Goal: Task Accomplishment & Management: Manage account settings

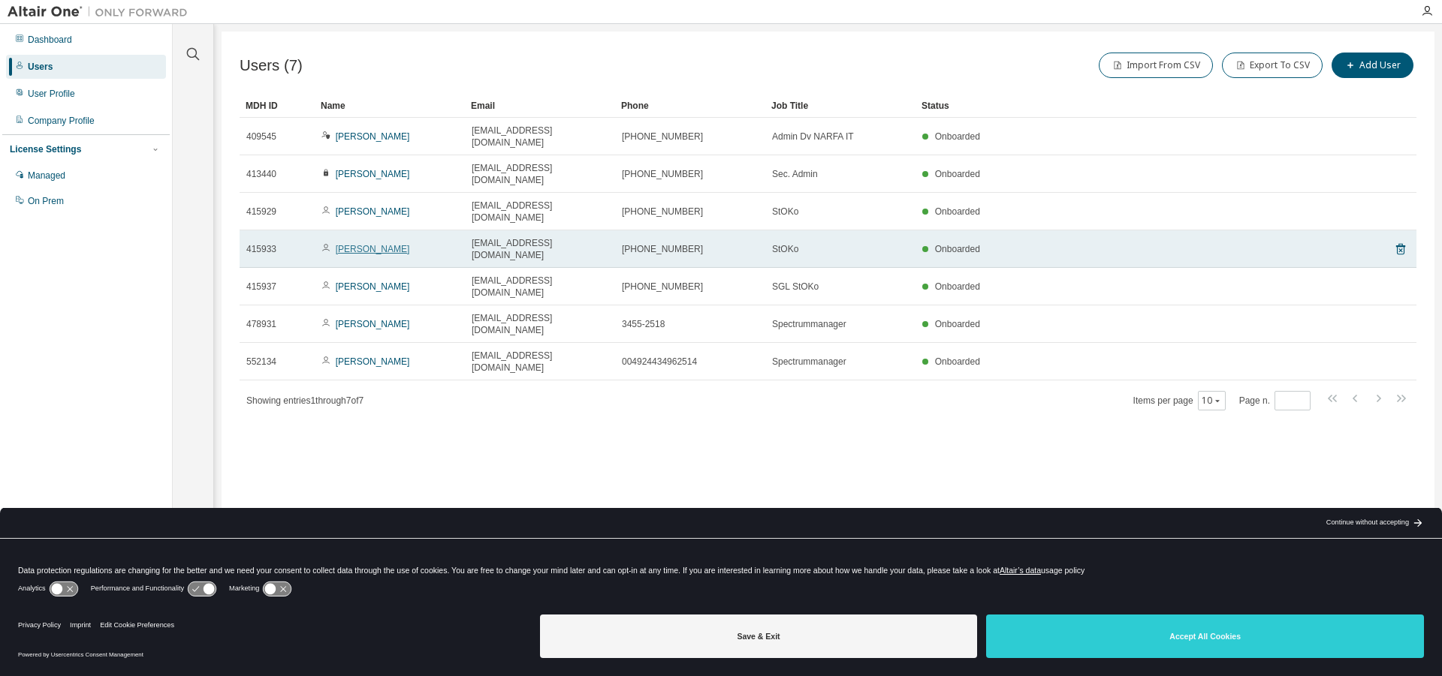
click at [377, 244] on link "Sebastian Neyer" at bounding box center [373, 249] width 74 height 11
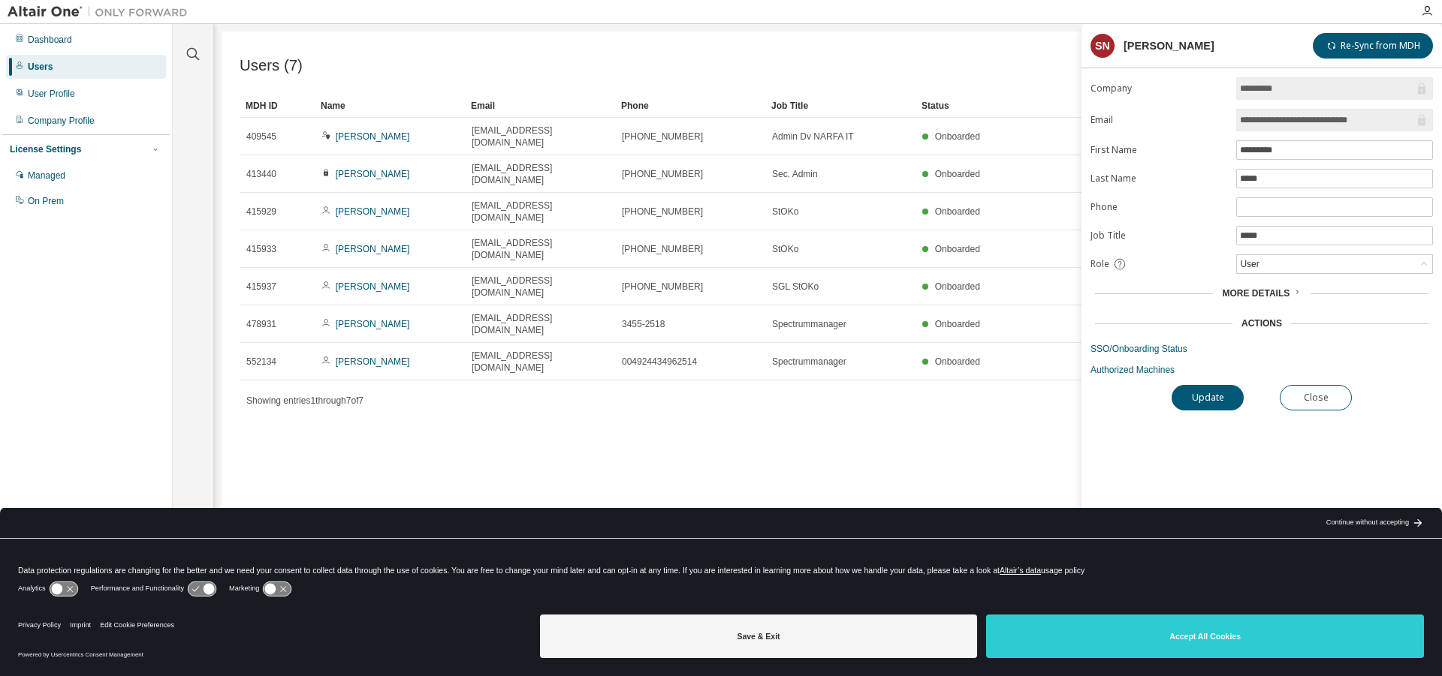
click at [1265, 297] on span "More Details" at bounding box center [1256, 293] width 68 height 11
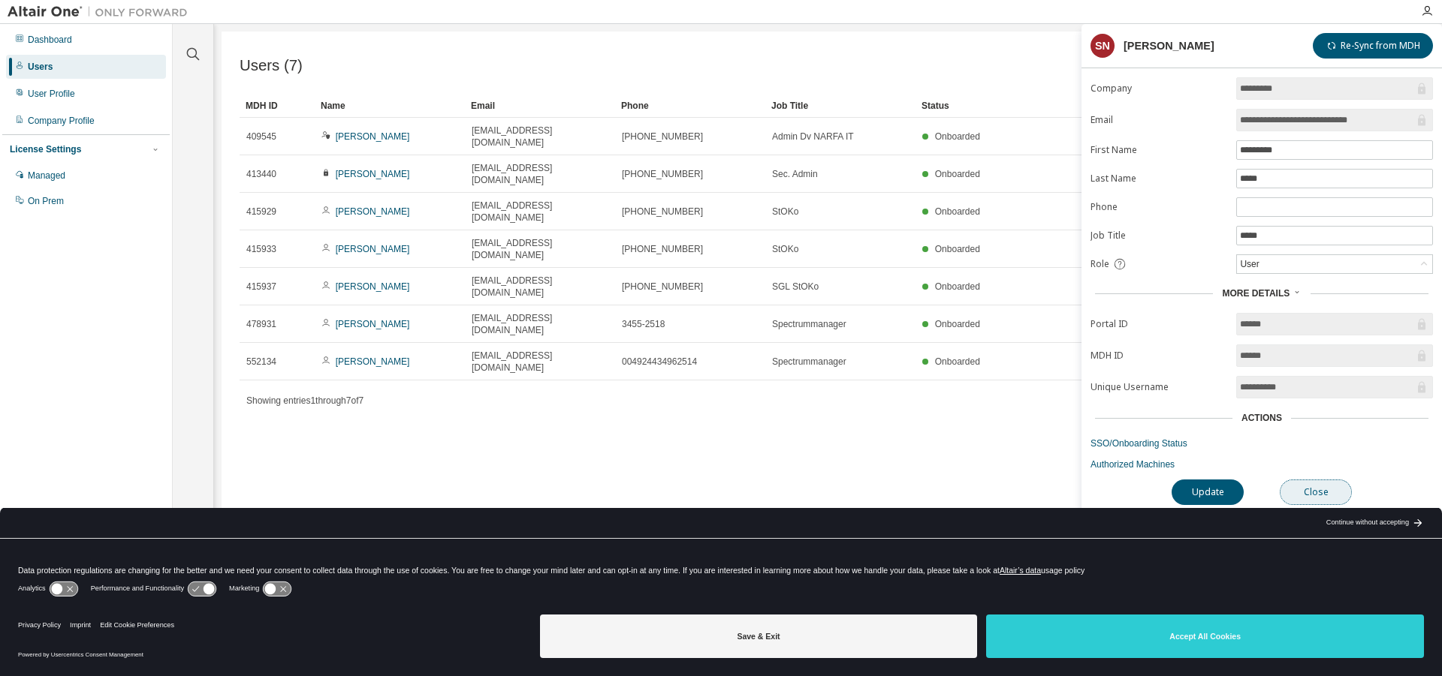
click at [1324, 487] on button "Close" at bounding box center [1315, 493] width 72 height 26
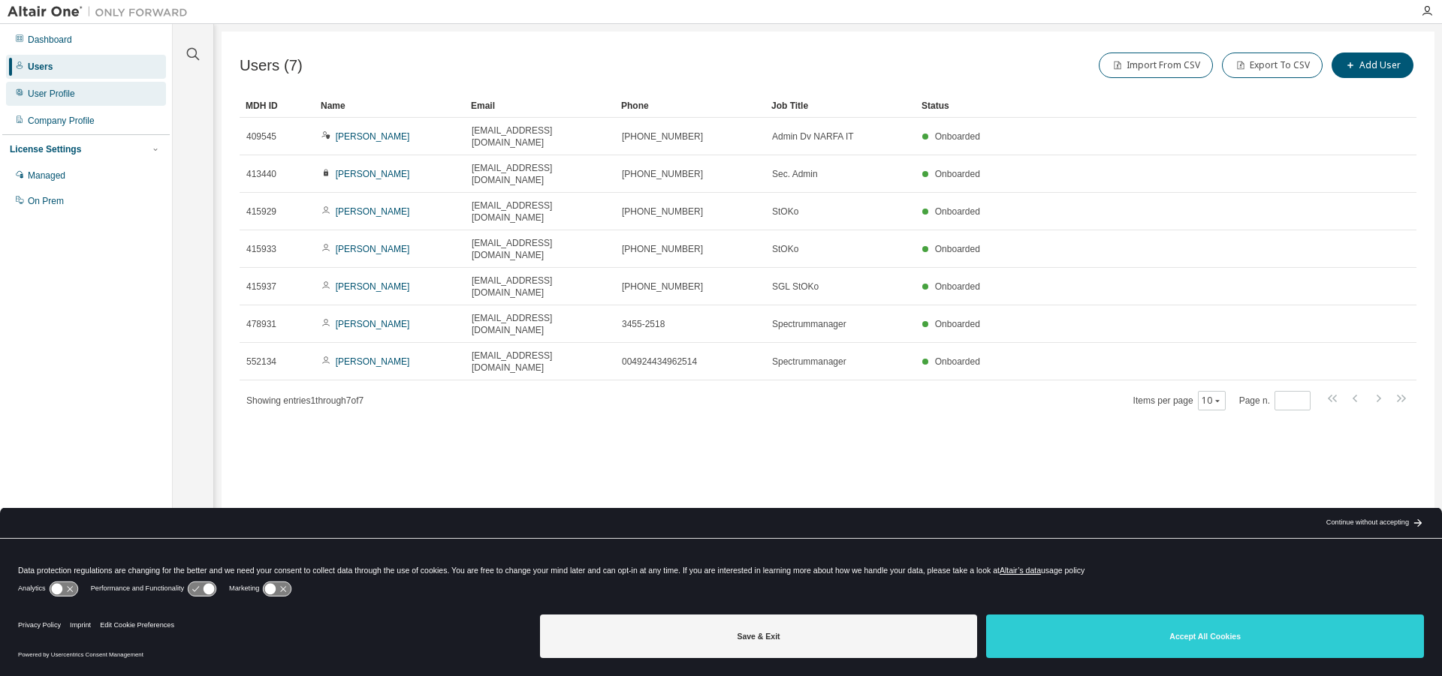
click at [61, 94] on div "User Profile" at bounding box center [51, 94] width 47 height 12
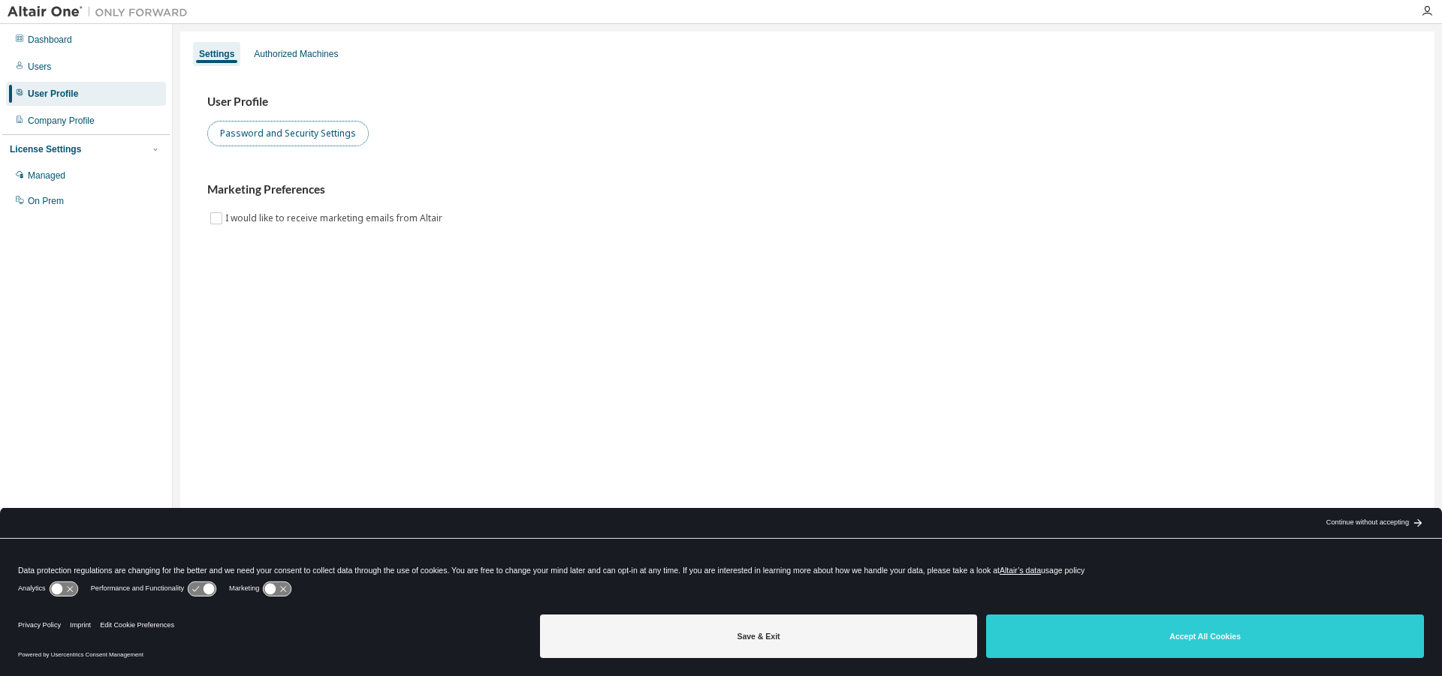
click at [306, 130] on button "Password and Security Settings" at bounding box center [287, 134] width 161 height 26
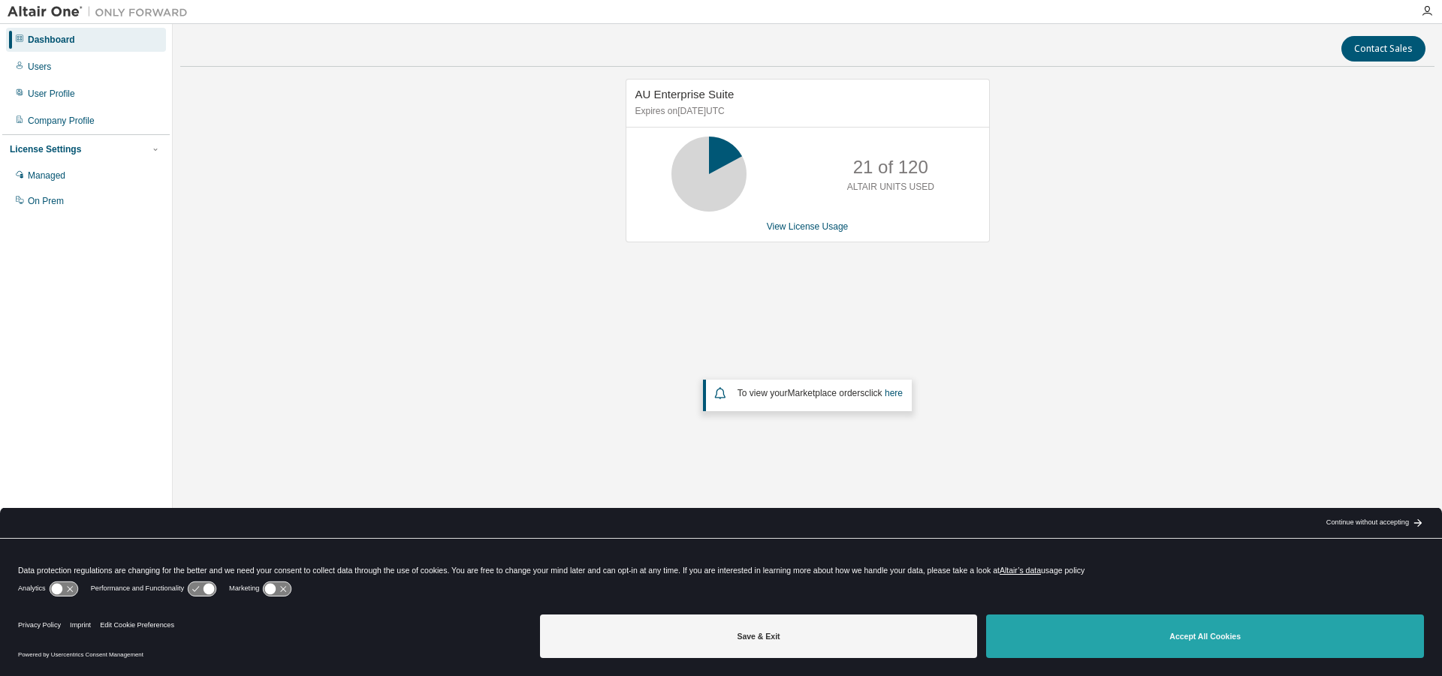
click at [1255, 626] on button "Accept All Cookies" at bounding box center [1205, 637] width 438 height 44
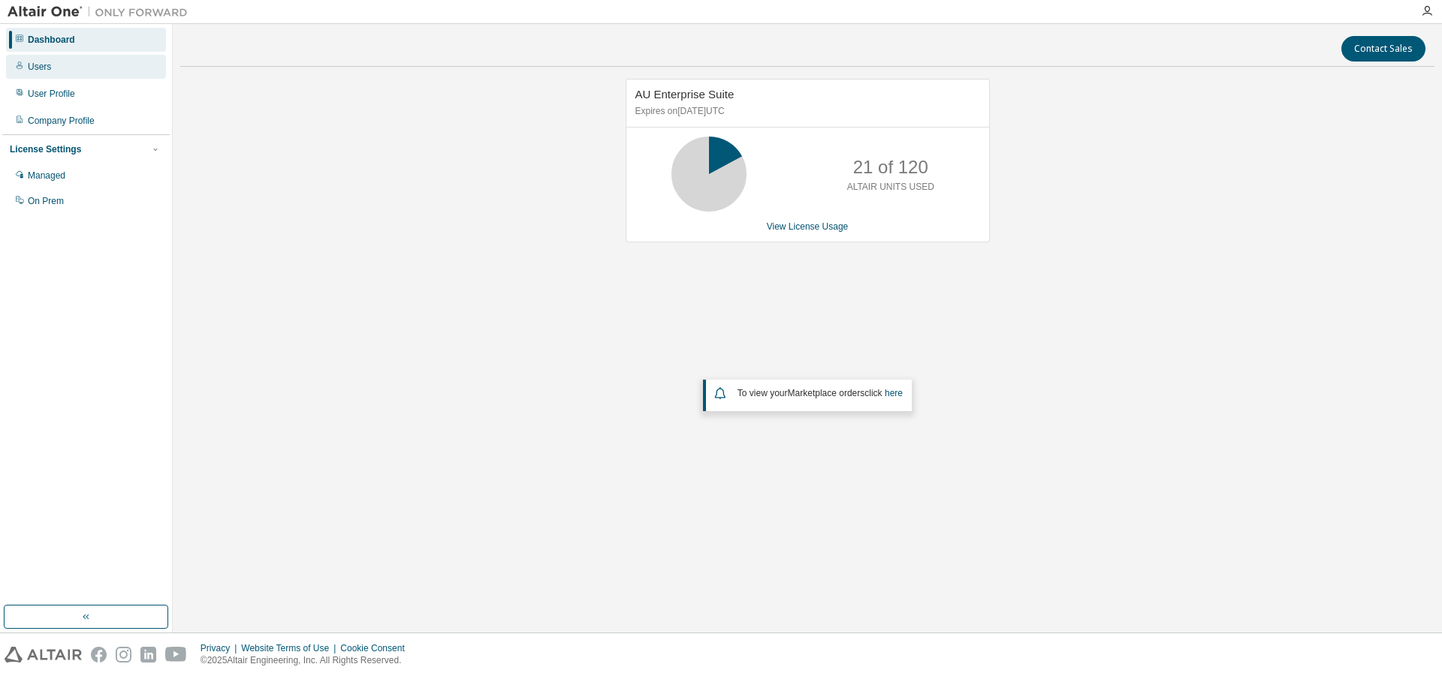
click at [39, 67] on div "Users" at bounding box center [39, 67] width 23 height 12
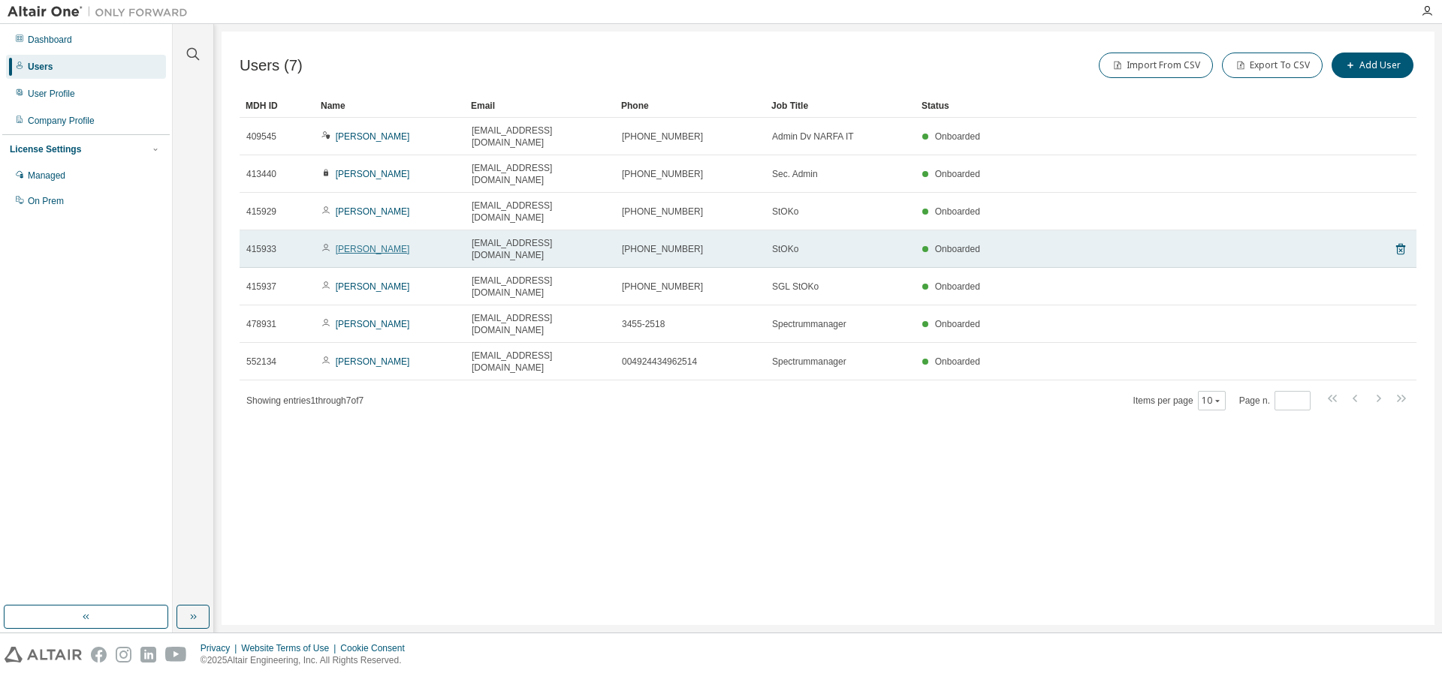
click at [357, 244] on link "[PERSON_NAME]" at bounding box center [373, 249] width 74 height 11
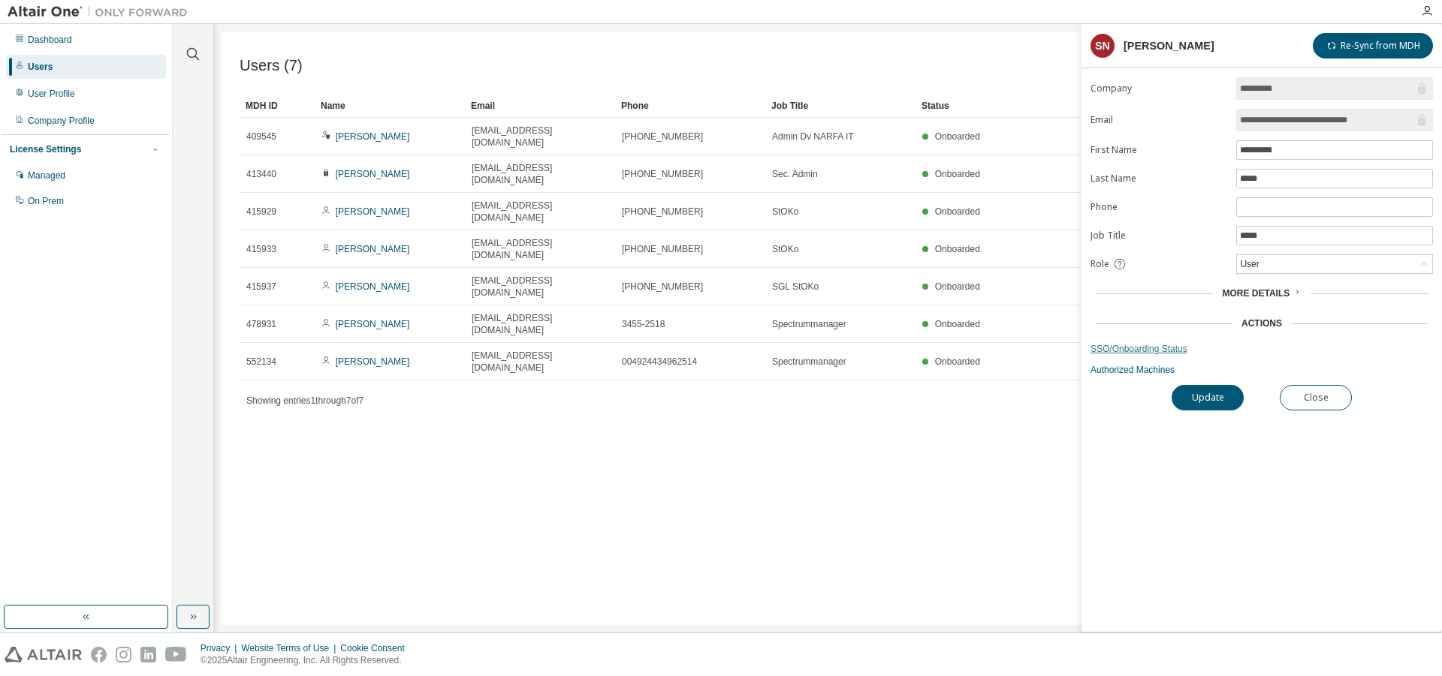
click at [1141, 352] on link "SSO/Onboarding Status" at bounding box center [1261, 349] width 342 height 12
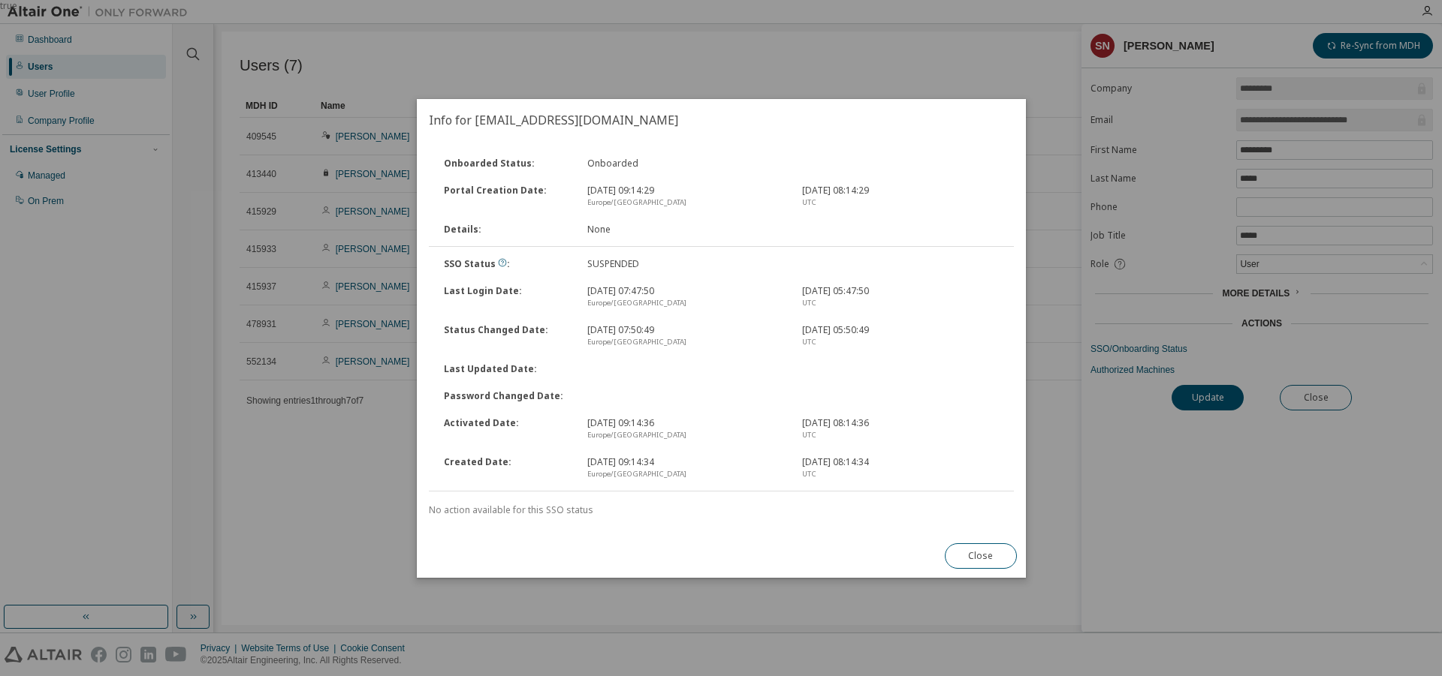
click at [610, 265] on div "SUSPENDED" at bounding box center [684, 264] width 215 height 12
click at [499, 261] on icon at bounding box center [502, 262] width 9 height 9
click at [967, 553] on button "Close" at bounding box center [980, 557] width 72 height 26
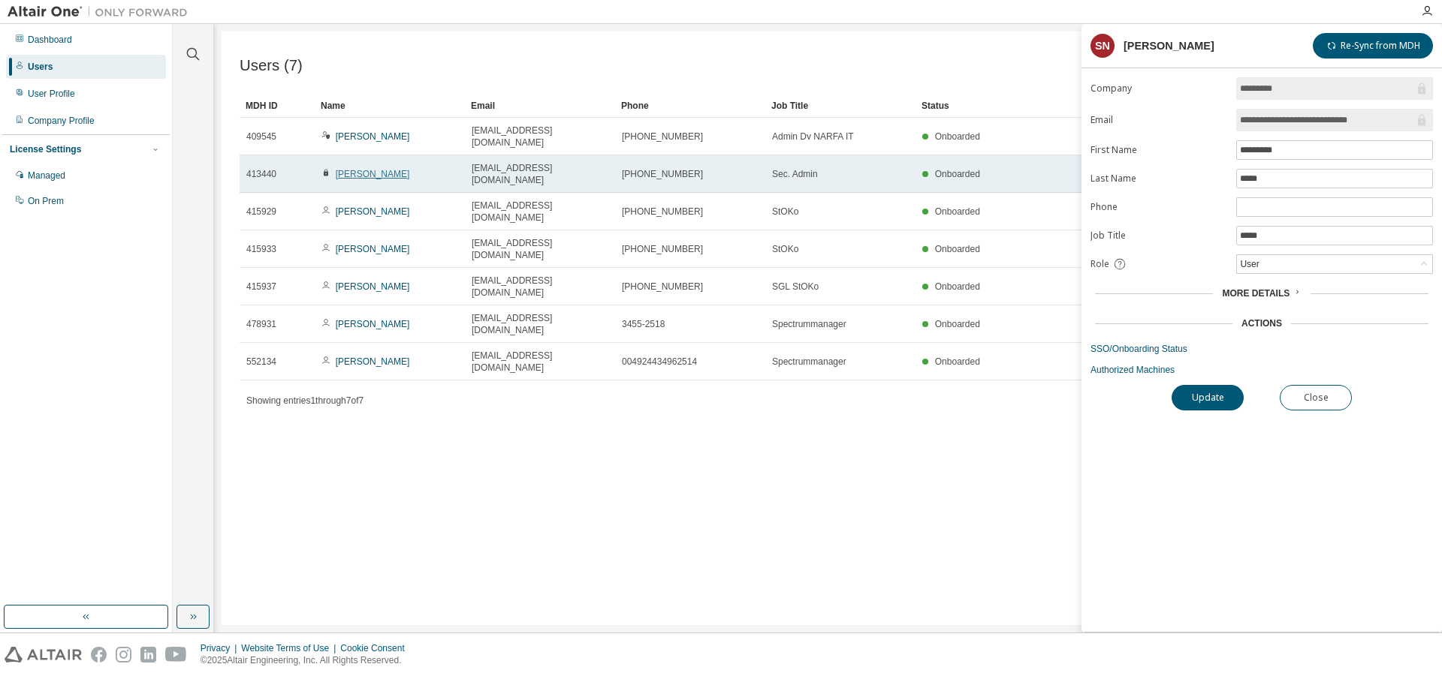
click at [369, 169] on link "Tino Pohle" at bounding box center [373, 174] width 74 height 11
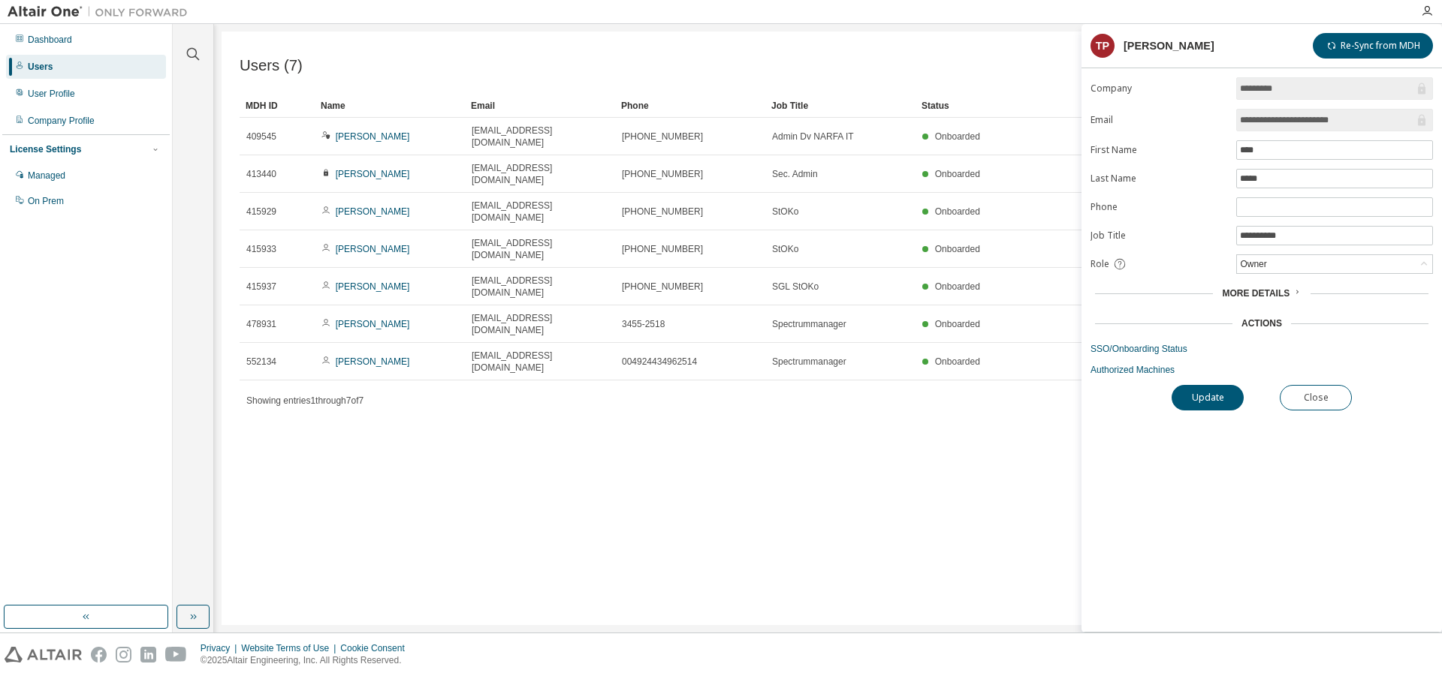
click at [1254, 295] on span "More Details" at bounding box center [1256, 293] width 68 height 11
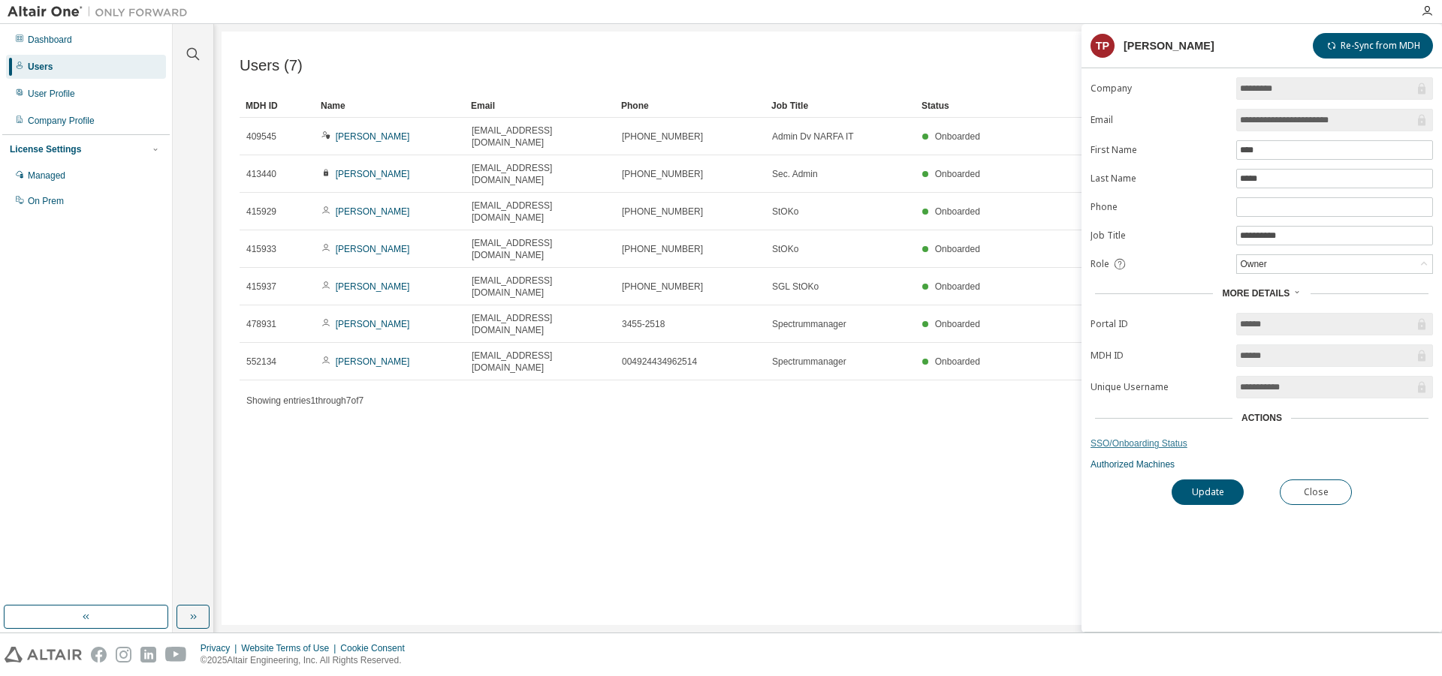
click at [1128, 445] on link "SSO/Onboarding Status" at bounding box center [1261, 444] width 342 height 12
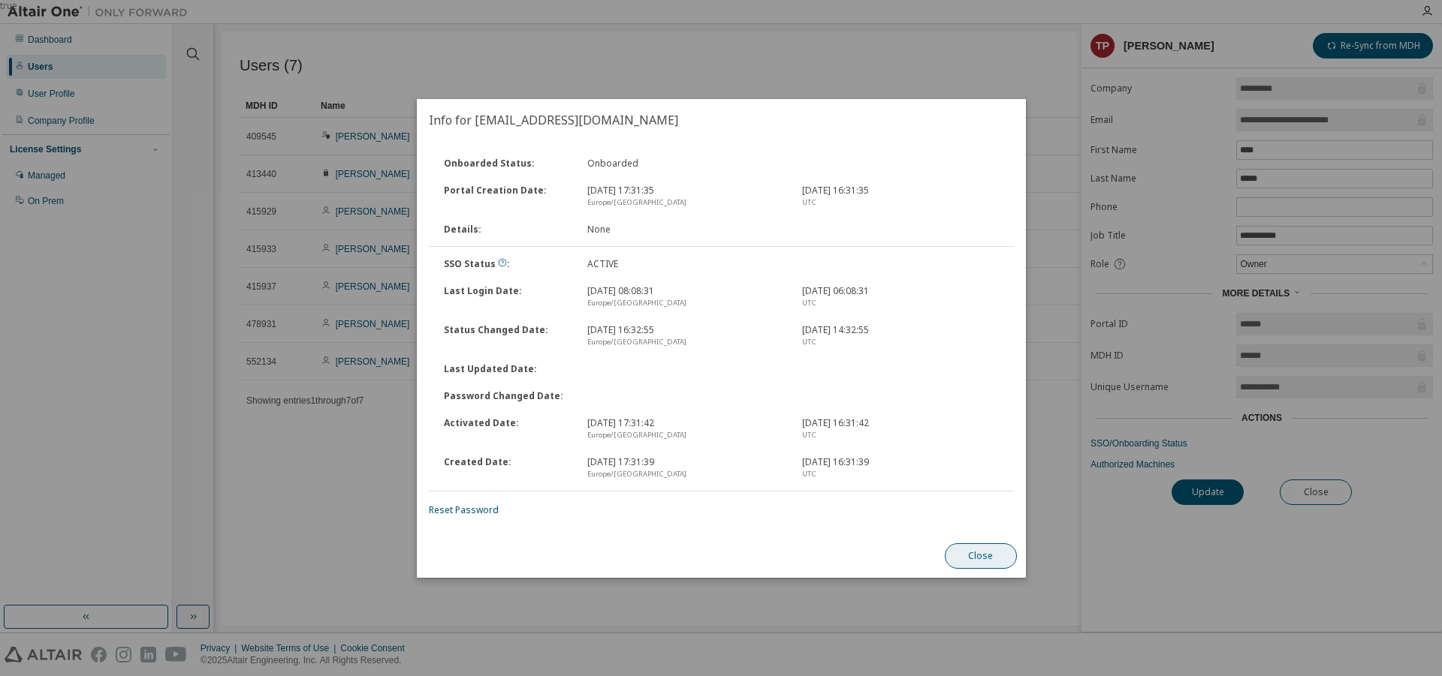
click at [983, 552] on button "Close" at bounding box center [980, 557] width 72 height 26
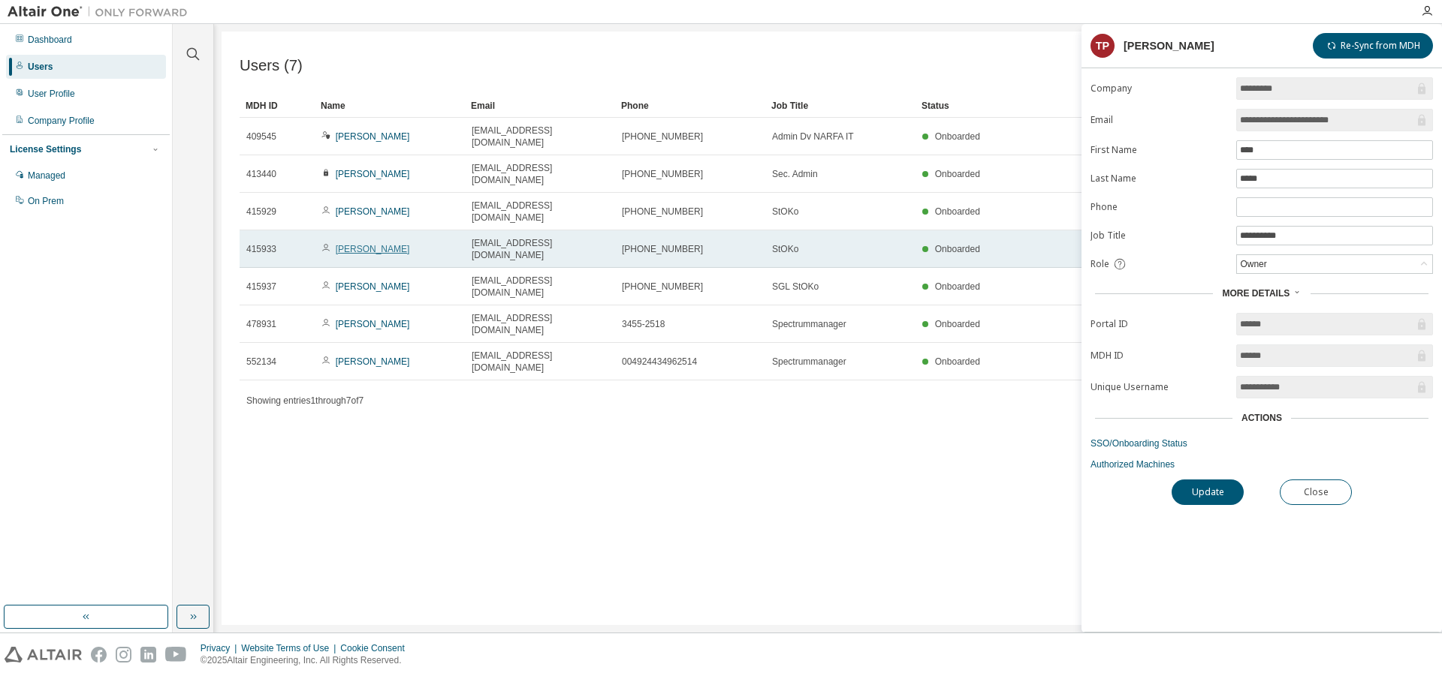
click at [354, 244] on link "Sebastian Neyer" at bounding box center [373, 249] width 74 height 11
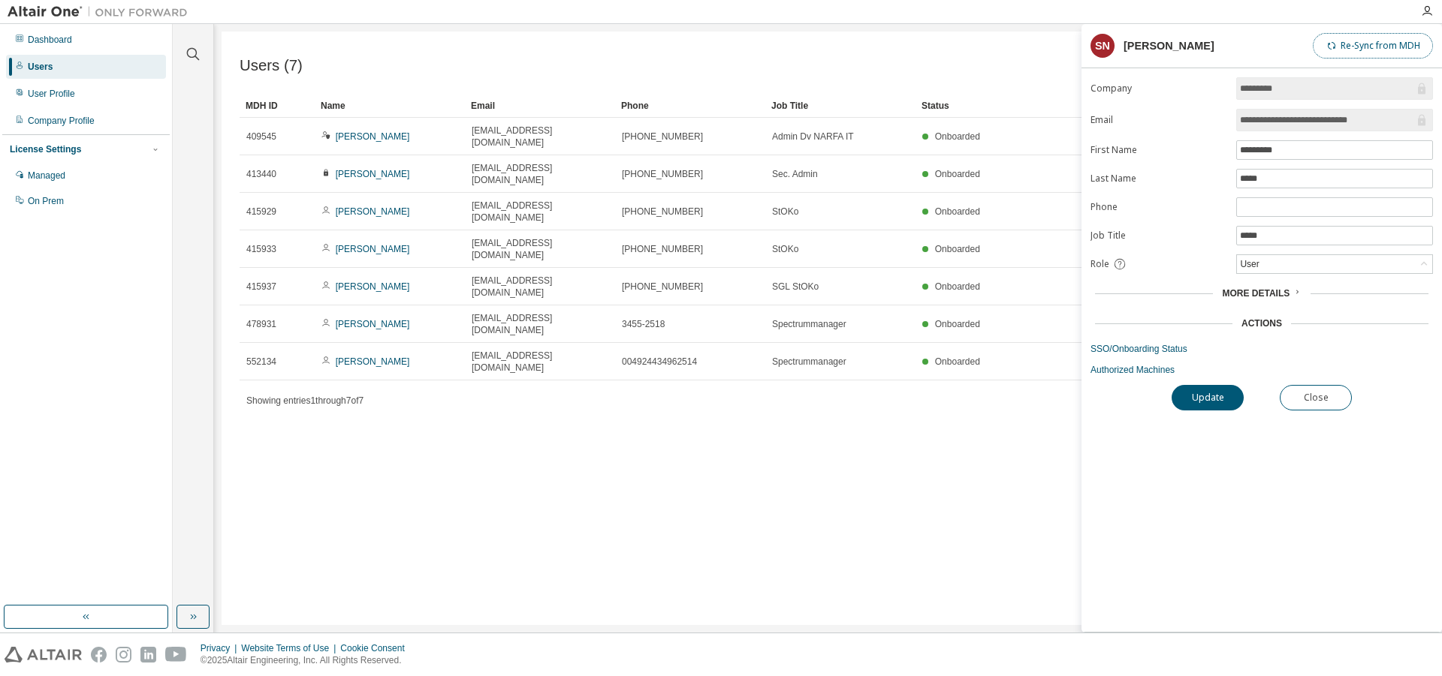
click at [1387, 44] on button "Re-Sync from MDH" at bounding box center [1372, 46] width 120 height 26
click at [1267, 327] on div "Actions" at bounding box center [1261, 324] width 41 height 12
click at [1219, 405] on button "Update" at bounding box center [1207, 398] width 72 height 26
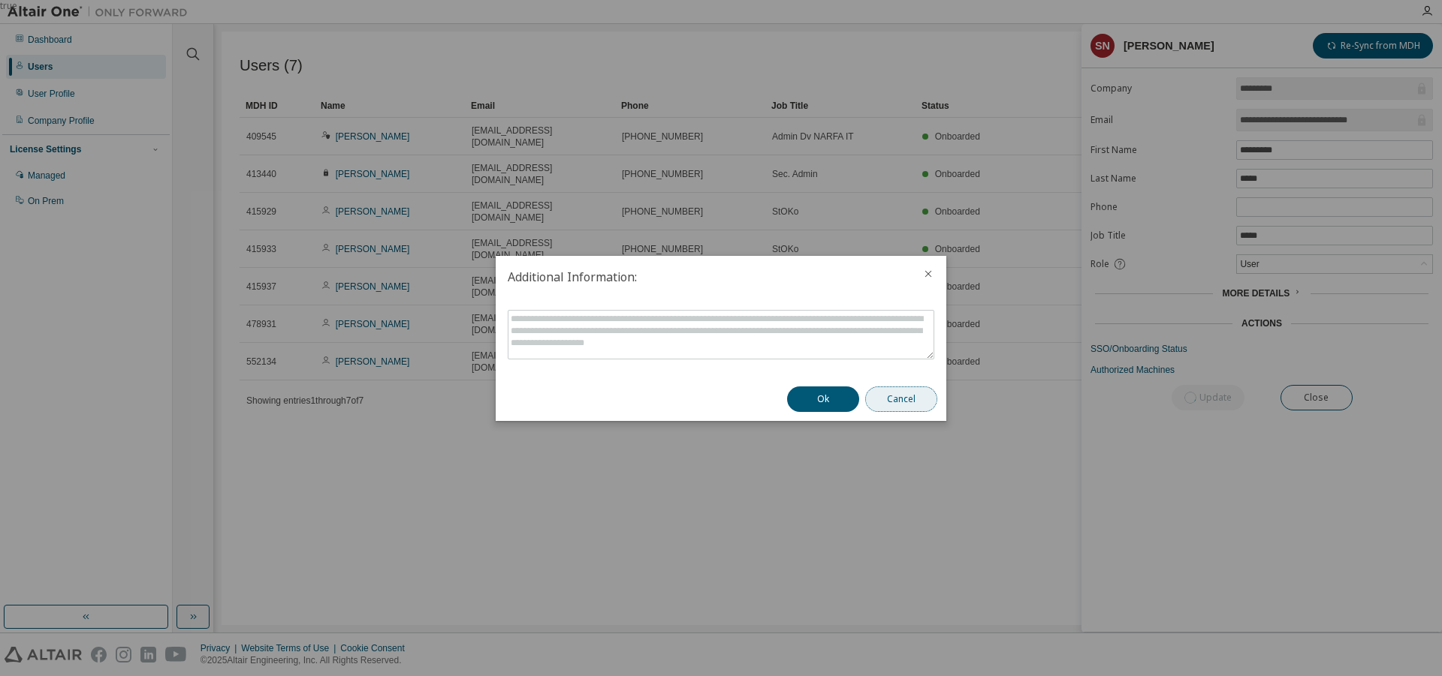
click at [908, 402] on button "Cancel" at bounding box center [901, 400] width 72 height 26
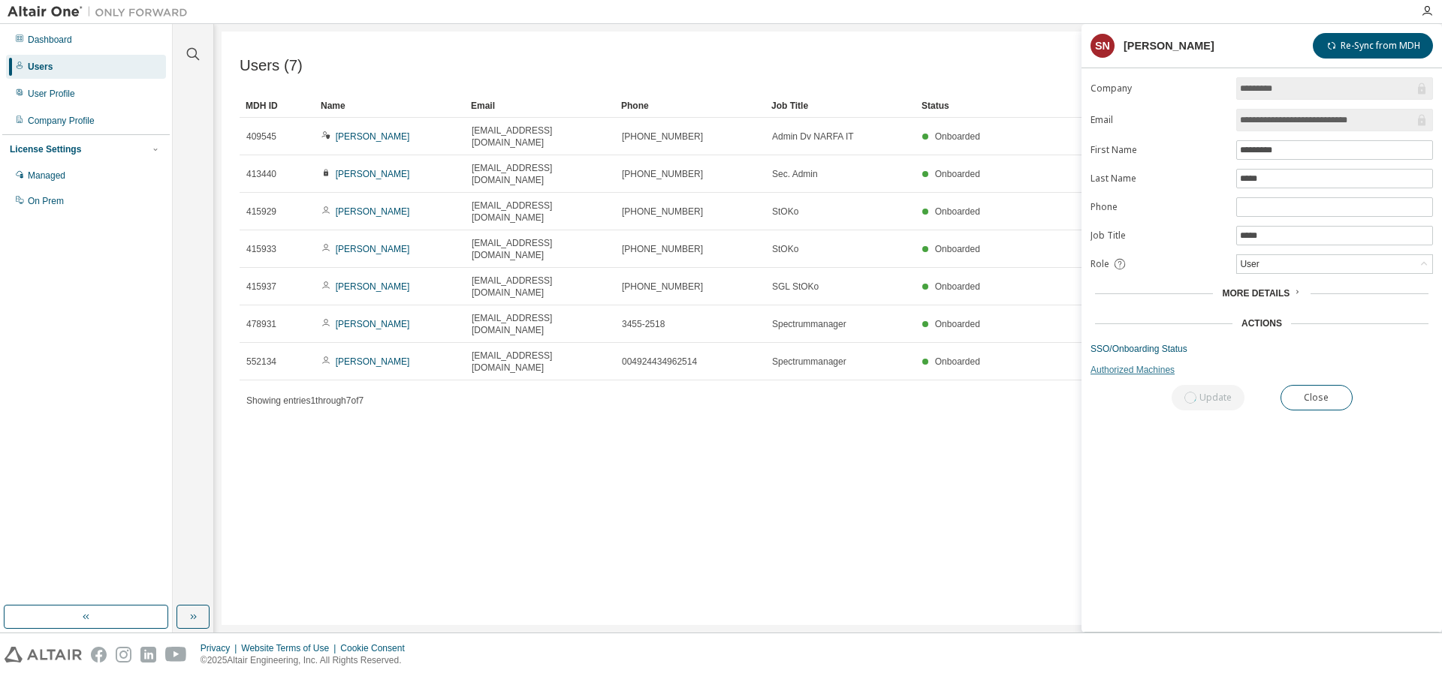
click at [1140, 375] on link "Authorized Machines" at bounding box center [1261, 370] width 342 height 12
click at [1128, 376] on link "Authorized Machines" at bounding box center [1261, 370] width 342 height 12
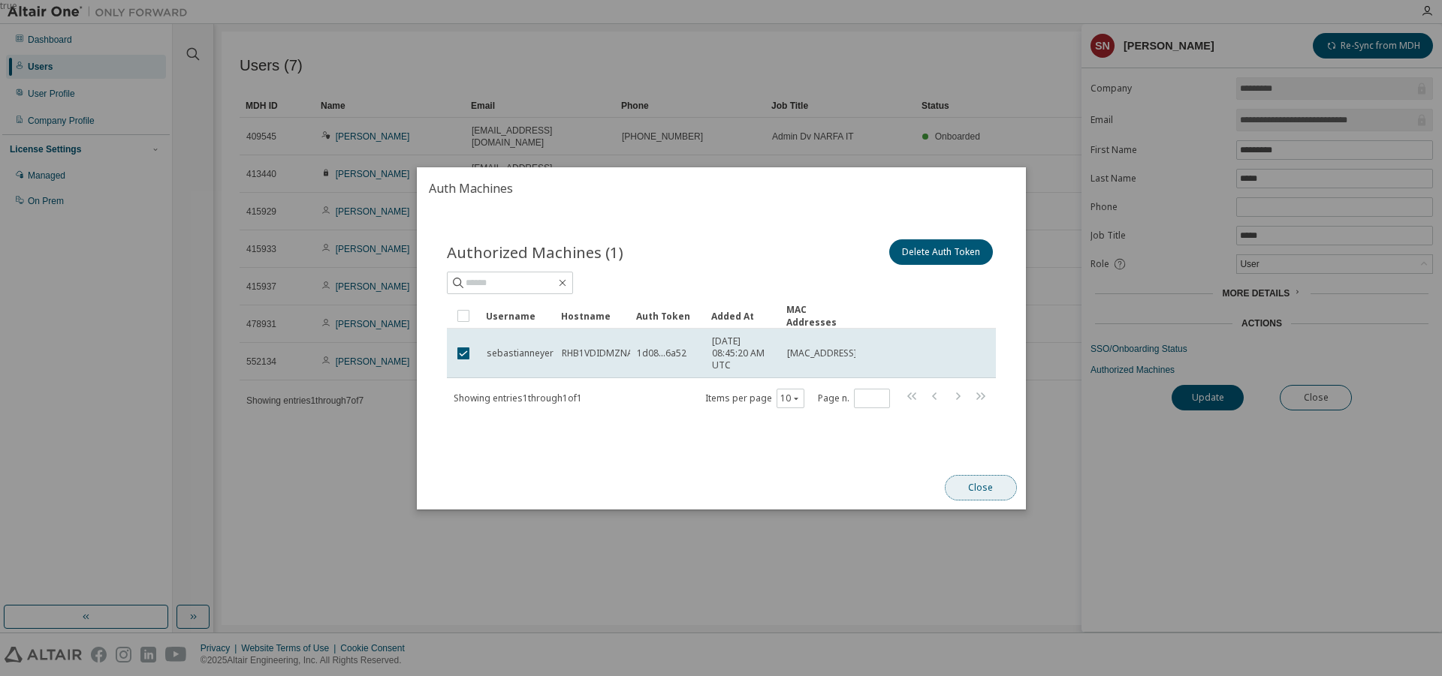
click at [983, 489] on button "Close" at bounding box center [980, 488] width 72 height 26
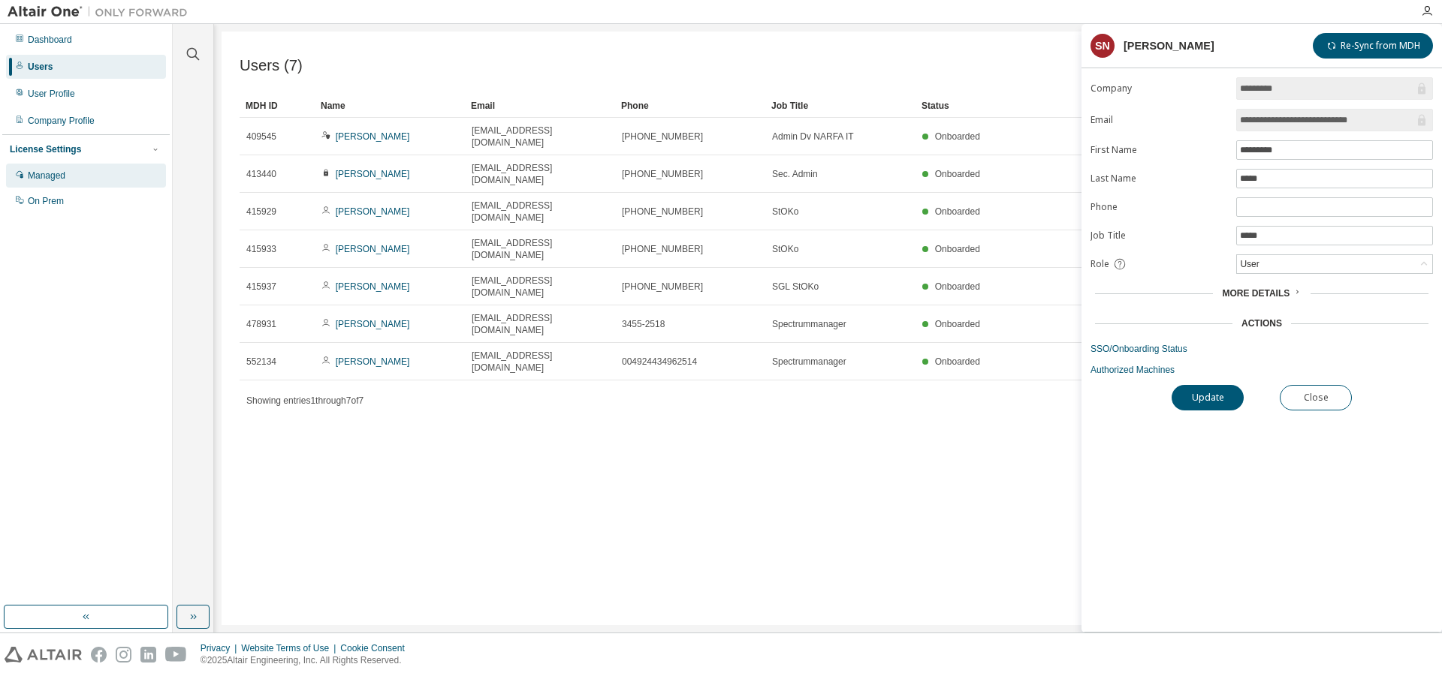
click at [57, 179] on div "Managed" at bounding box center [47, 176] width 38 height 12
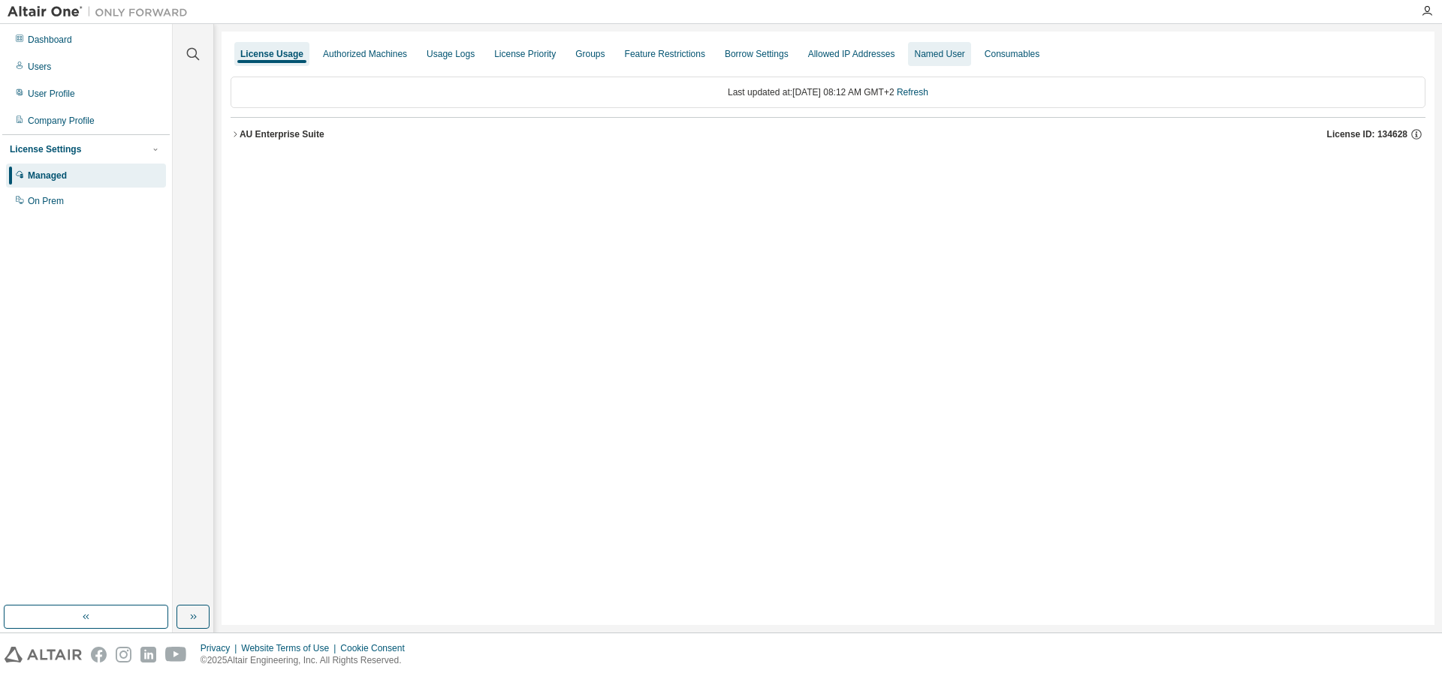
click at [918, 55] on div "Named User" at bounding box center [939, 54] width 50 height 12
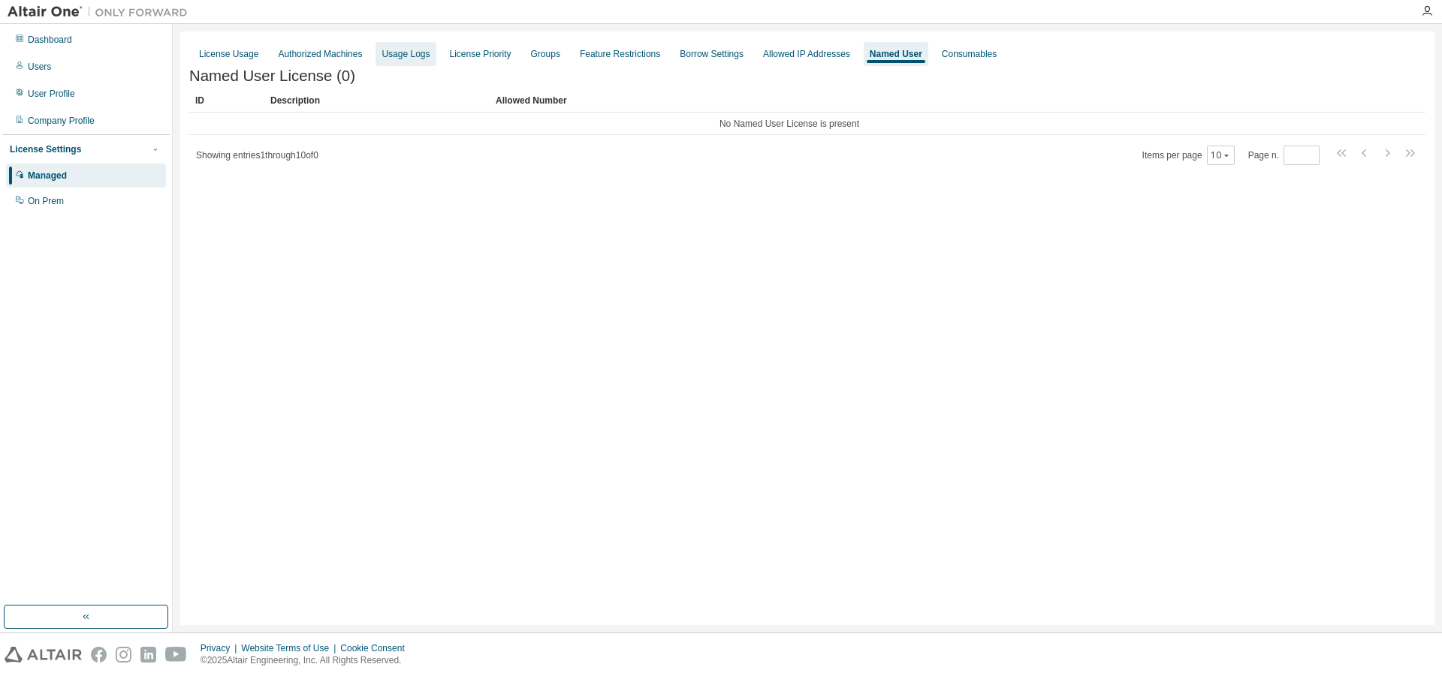
click at [398, 56] on div "Usage Logs" at bounding box center [405, 54] width 48 height 12
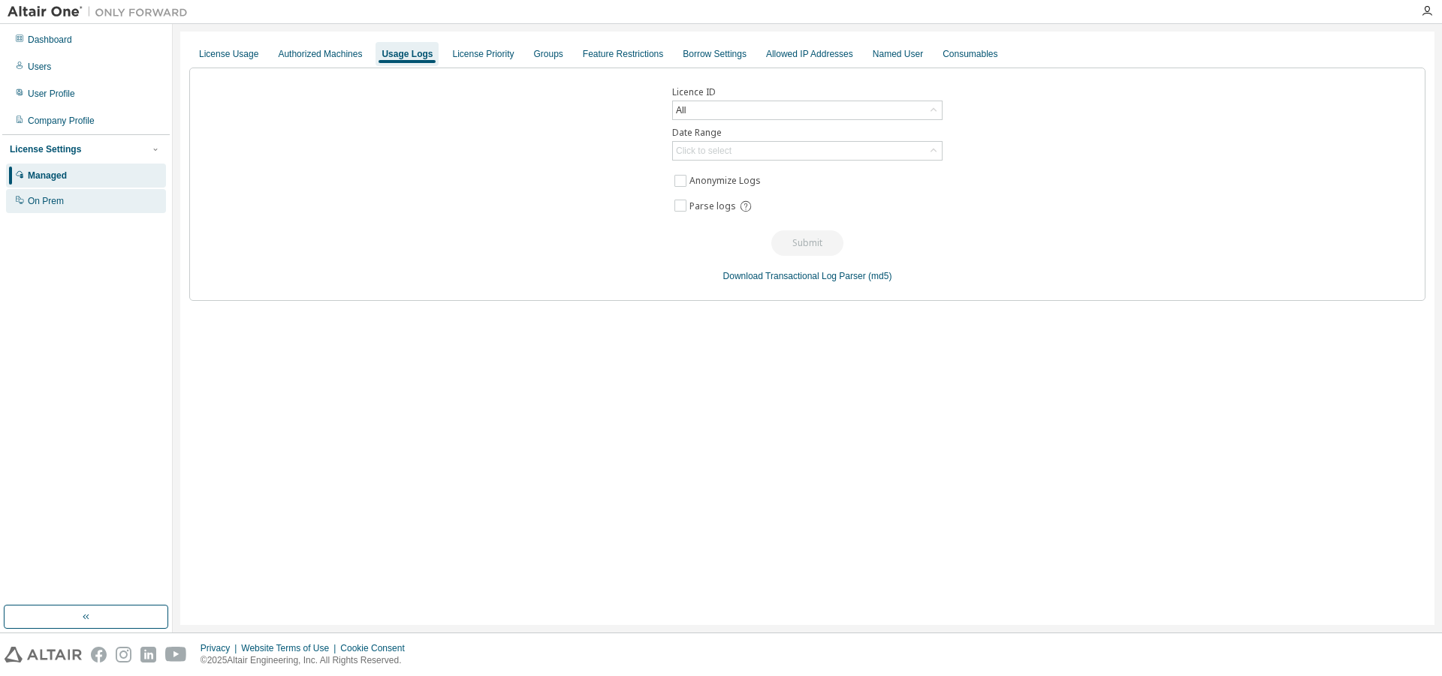
click at [43, 205] on div "On Prem" at bounding box center [46, 201] width 36 height 12
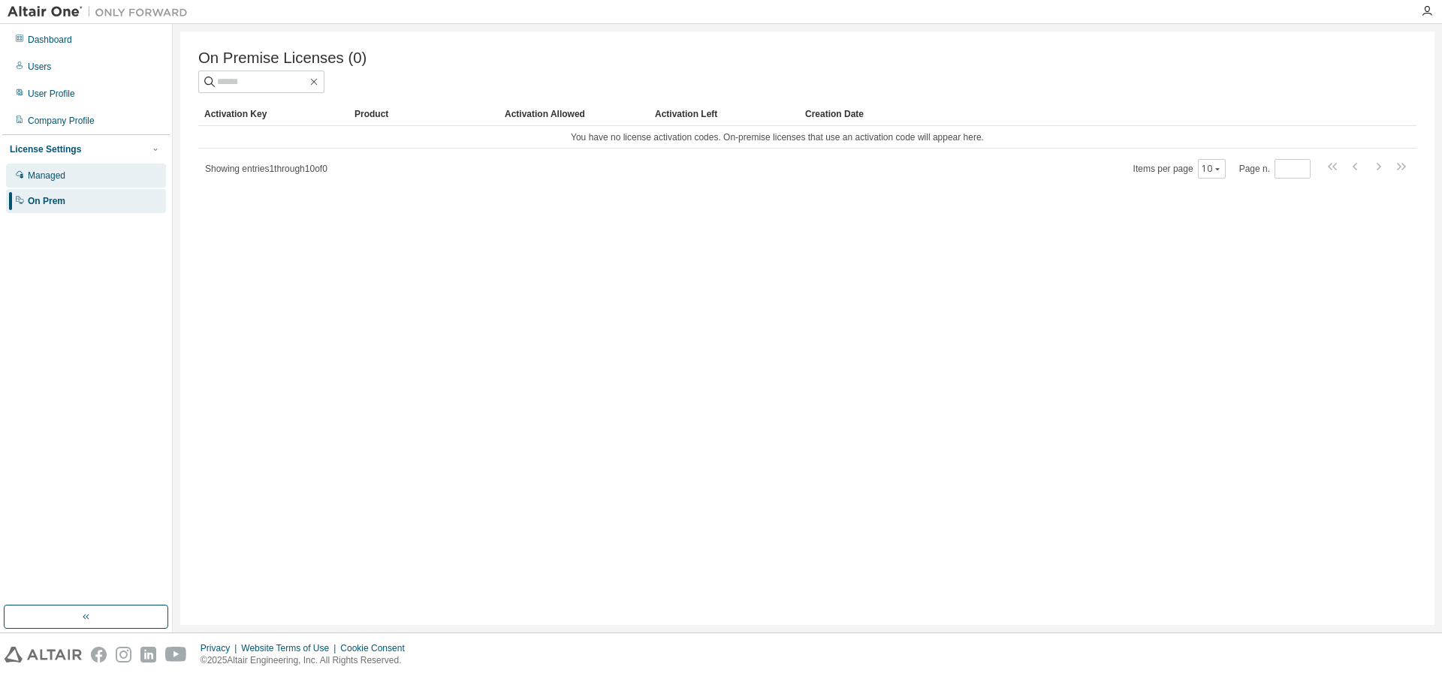
click at [47, 172] on div "Managed" at bounding box center [47, 176] width 38 height 12
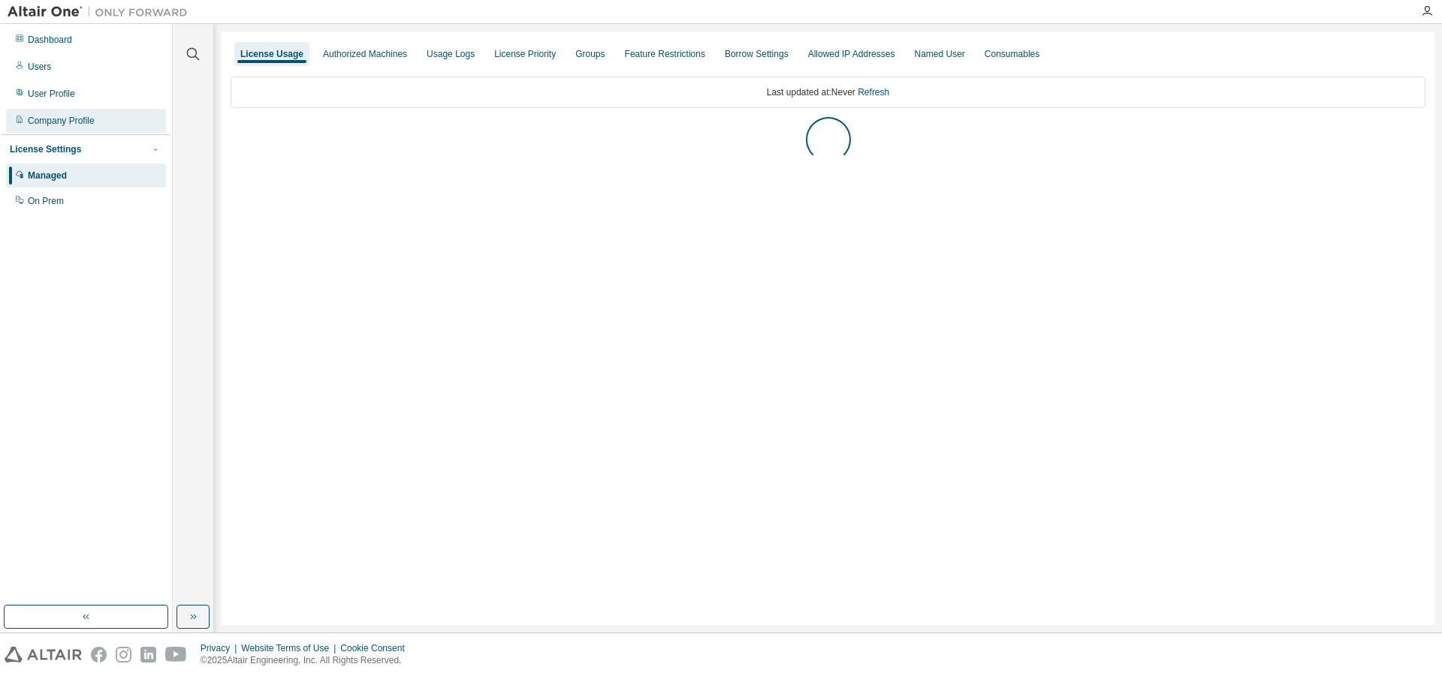
click at [52, 116] on div "Company Profile" at bounding box center [61, 121] width 67 height 12
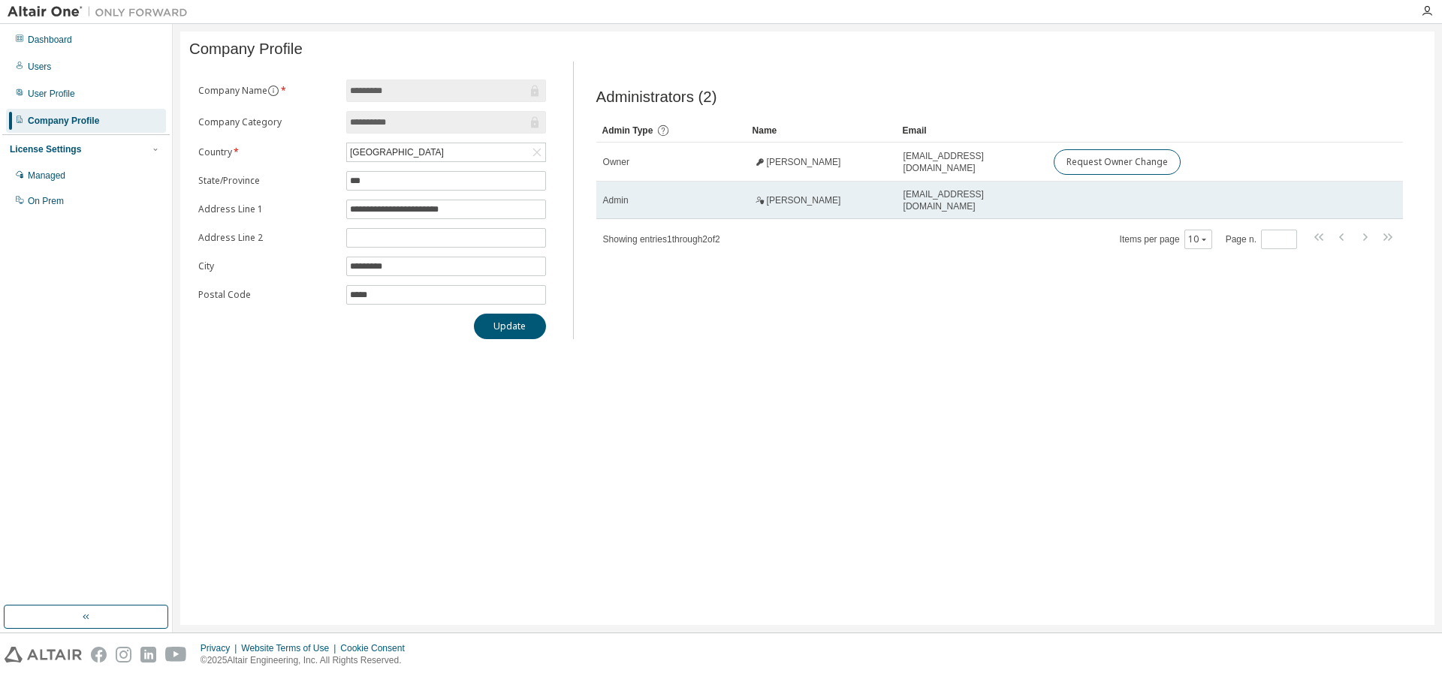
click at [679, 212] on td "Admin" at bounding box center [671, 201] width 150 height 38
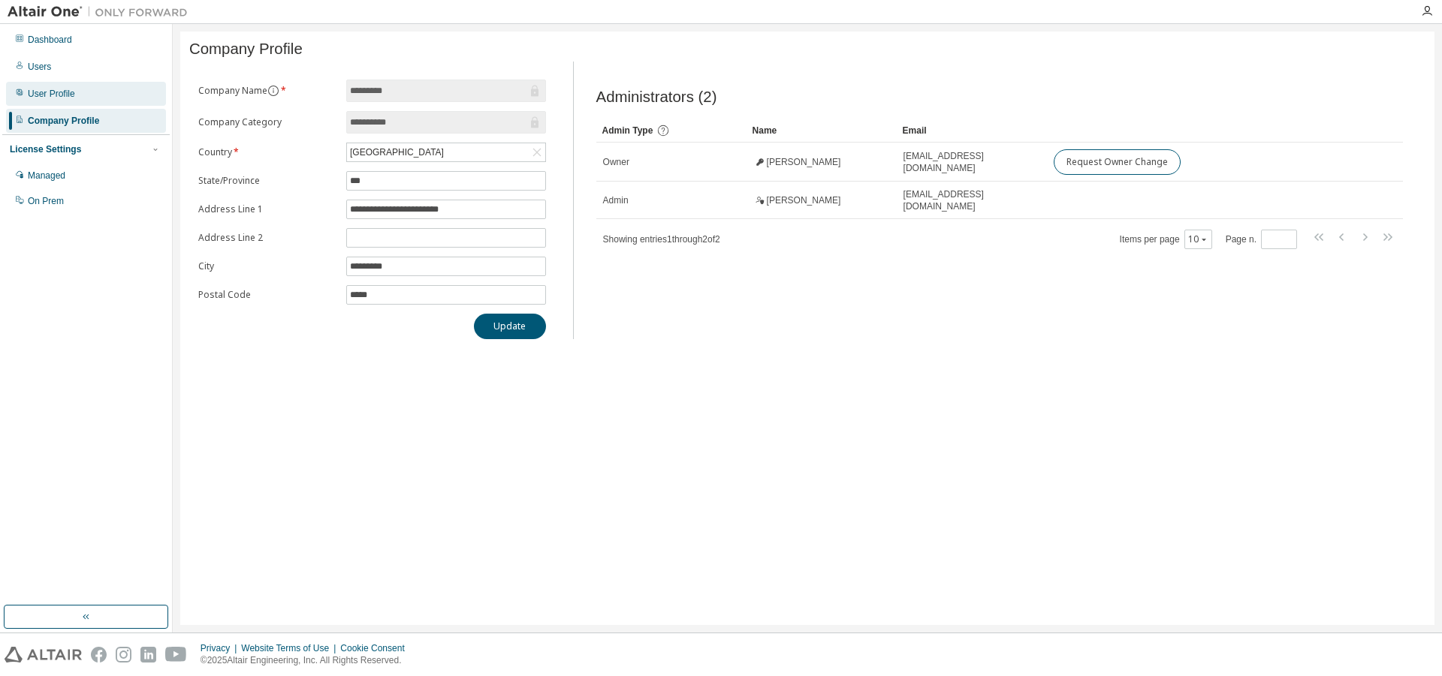
click at [60, 93] on div "User Profile" at bounding box center [51, 94] width 47 height 12
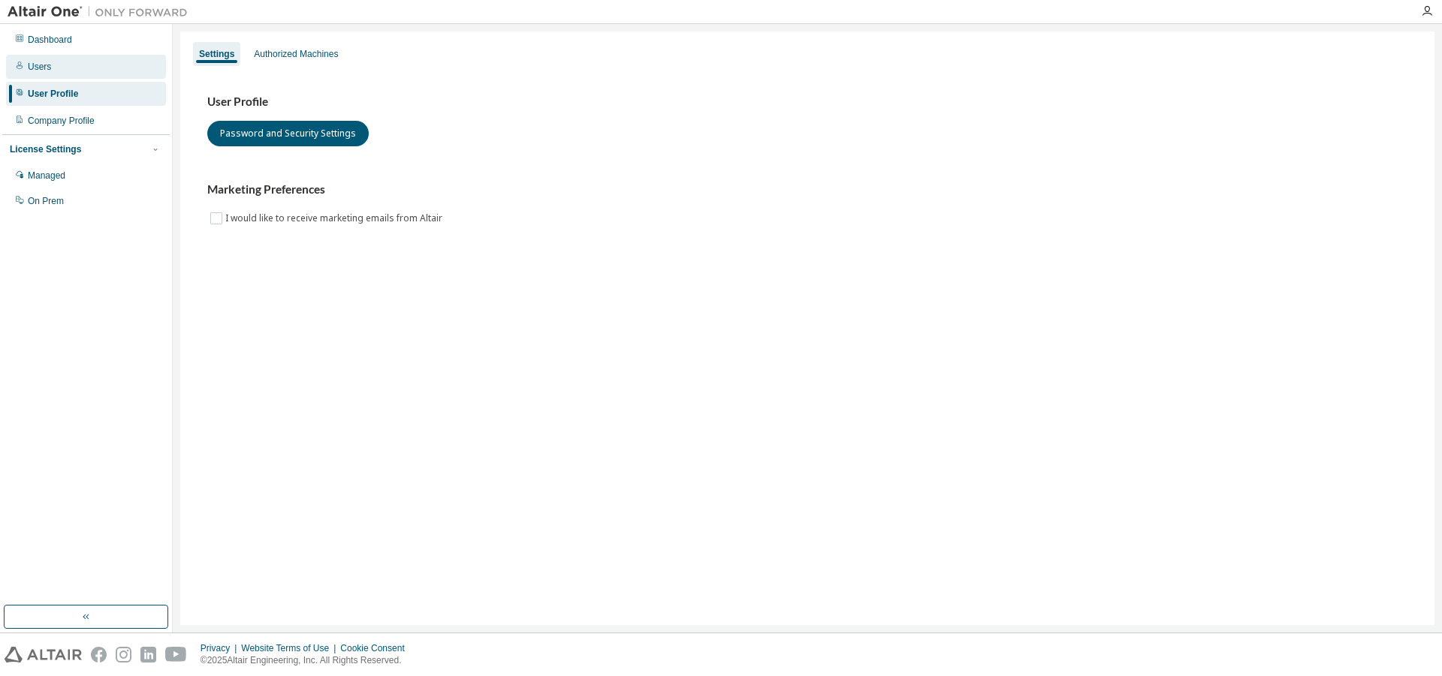
click at [42, 68] on div "Users" at bounding box center [39, 67] width 23 height 12
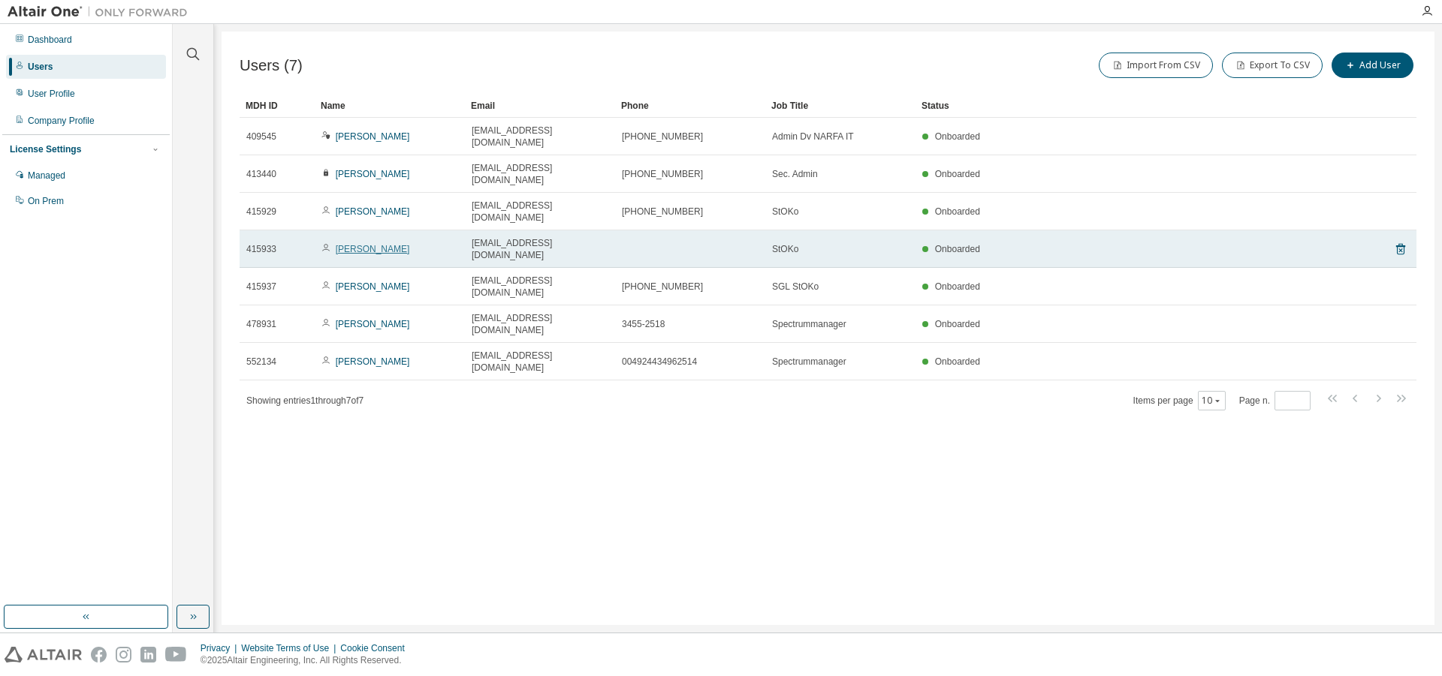
click at [382, 244] on link "Sebastian Neyer" at bounding box center [373, 249] width 74 height 11
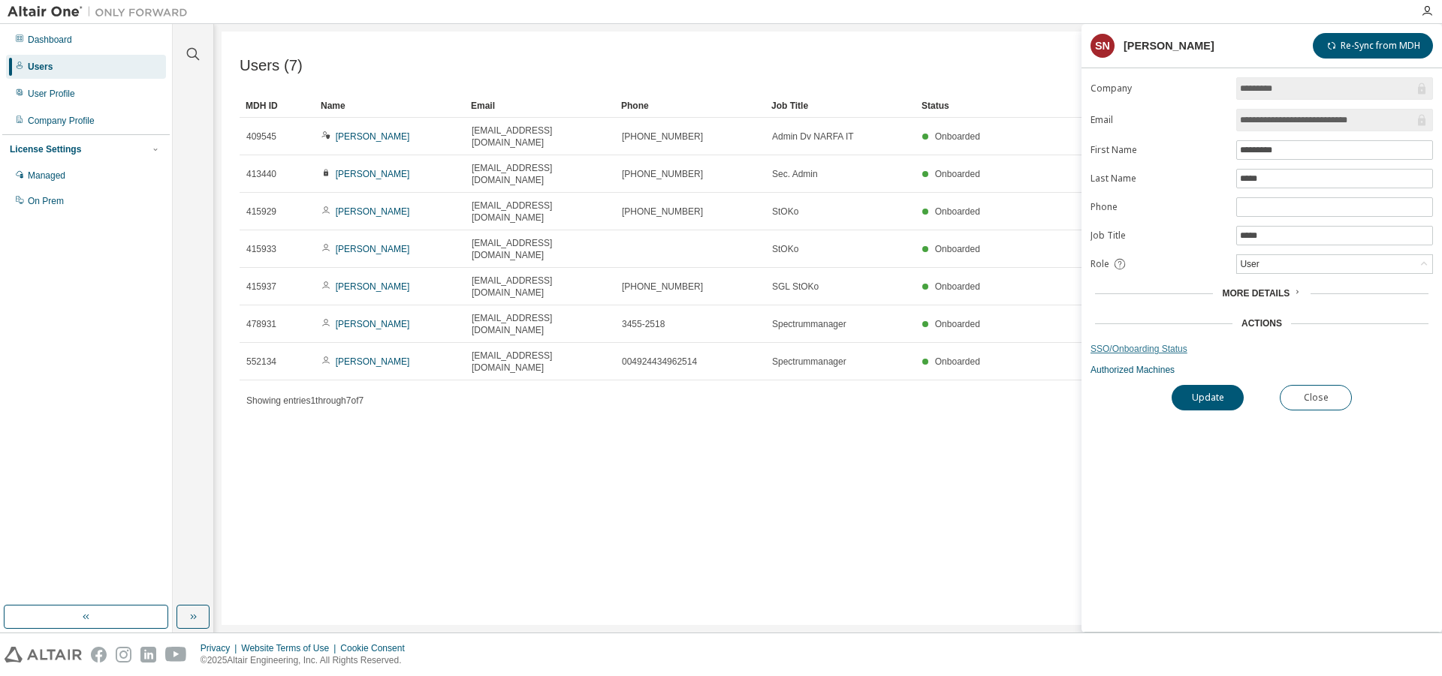
click at [1166, 355] on link "SSO/Onboarding Status" at bounding box center [1261, 349] width 342 height 12
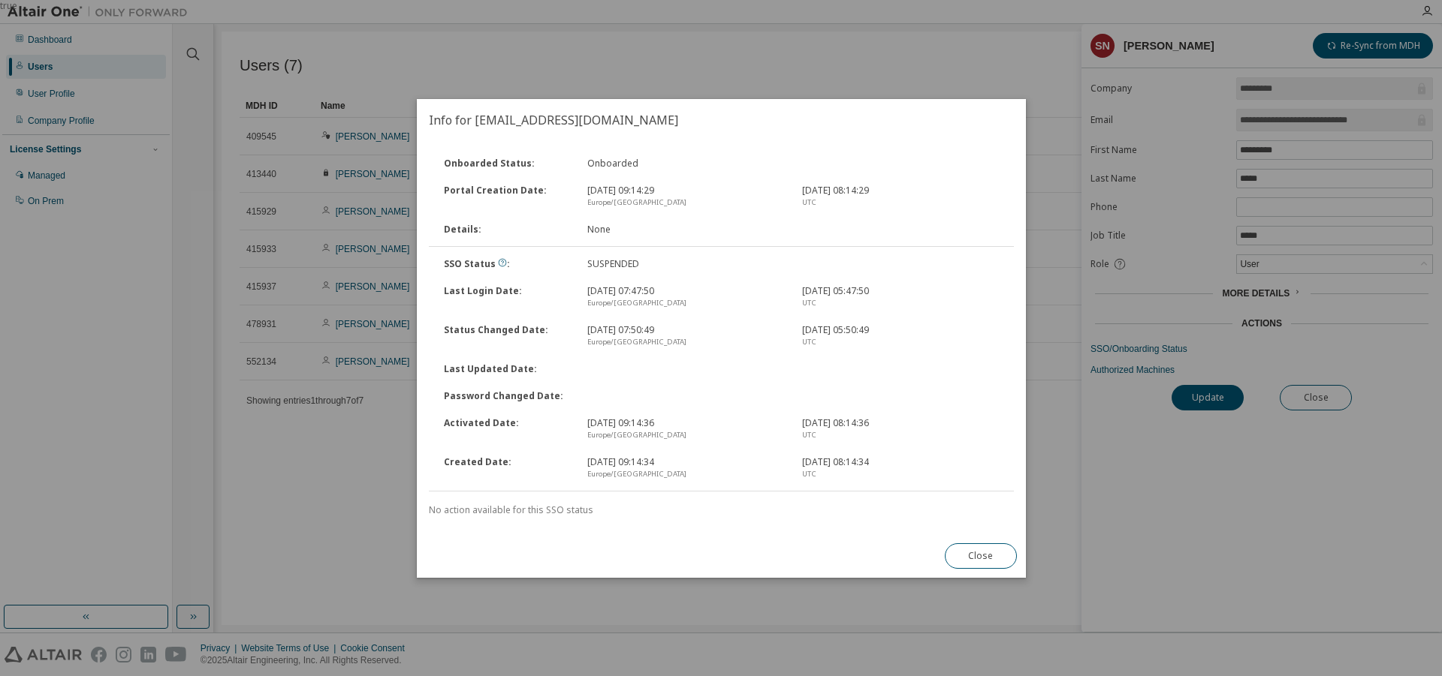
click at [563, 273] on div "SSO Status : SUSPENDED" at bounding box center [721, 264] width 588 height 27
click at [603, 264] on div "SUSPENDED" at bounding box center [684, 264] width 215 height 12
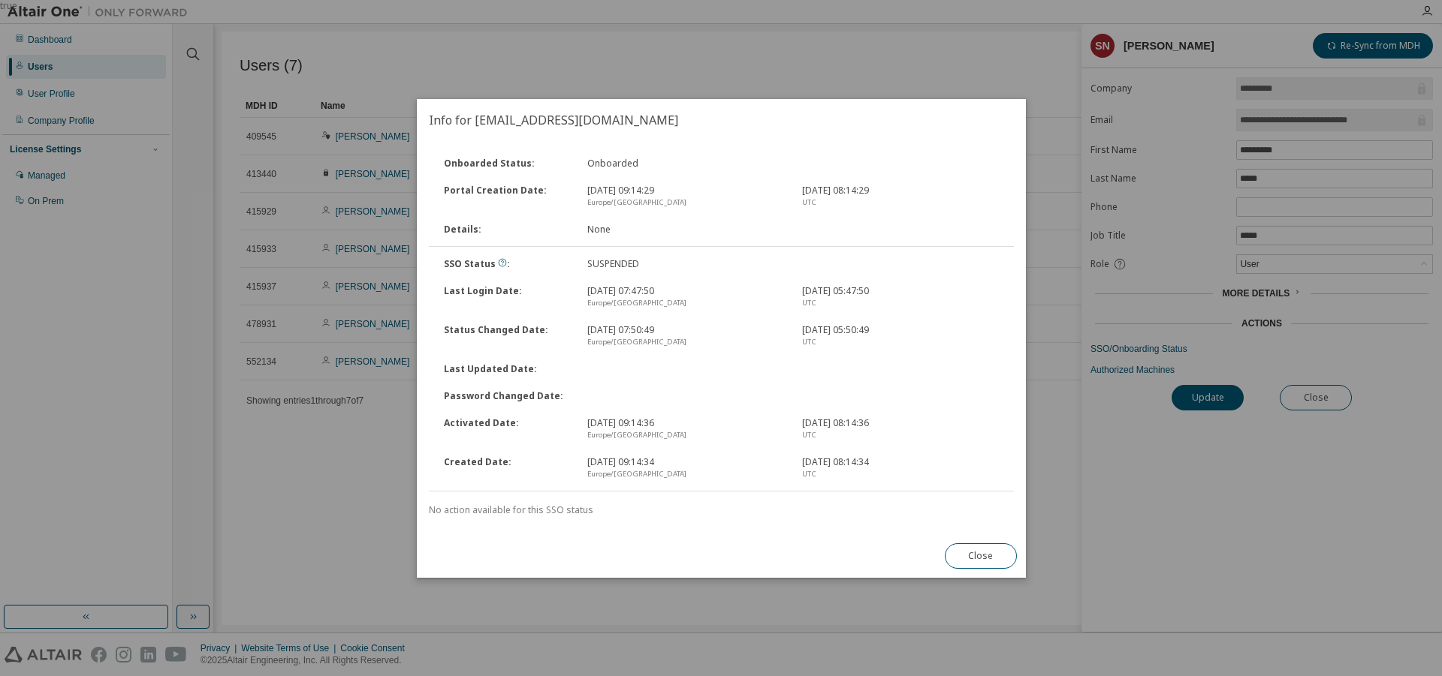
click at [604, 264] on div "SUSPENDED" at bounding box center [684, 264] width 215 height 12
click at [590, 291] on div "14.08.2025, 07:47:50 Europe/Berlin" at bounding box center [684, 297] width 215 height 24
click at [596, 381] on div "Last Updated Date :" at bounding box center [721, 369] width 588 height 27
drag, startPoint x: 591, startPoint y: 419, endPoint x: 610, endPoint y: 443, distance: 30.5
click at [591, 422] on div "Activated Date : 22.01.2024, 09:14:36 Europe/Berlin 22.01.2024, 08:14:36 UTC" at bounding box center [721, 429] width 588 height 39
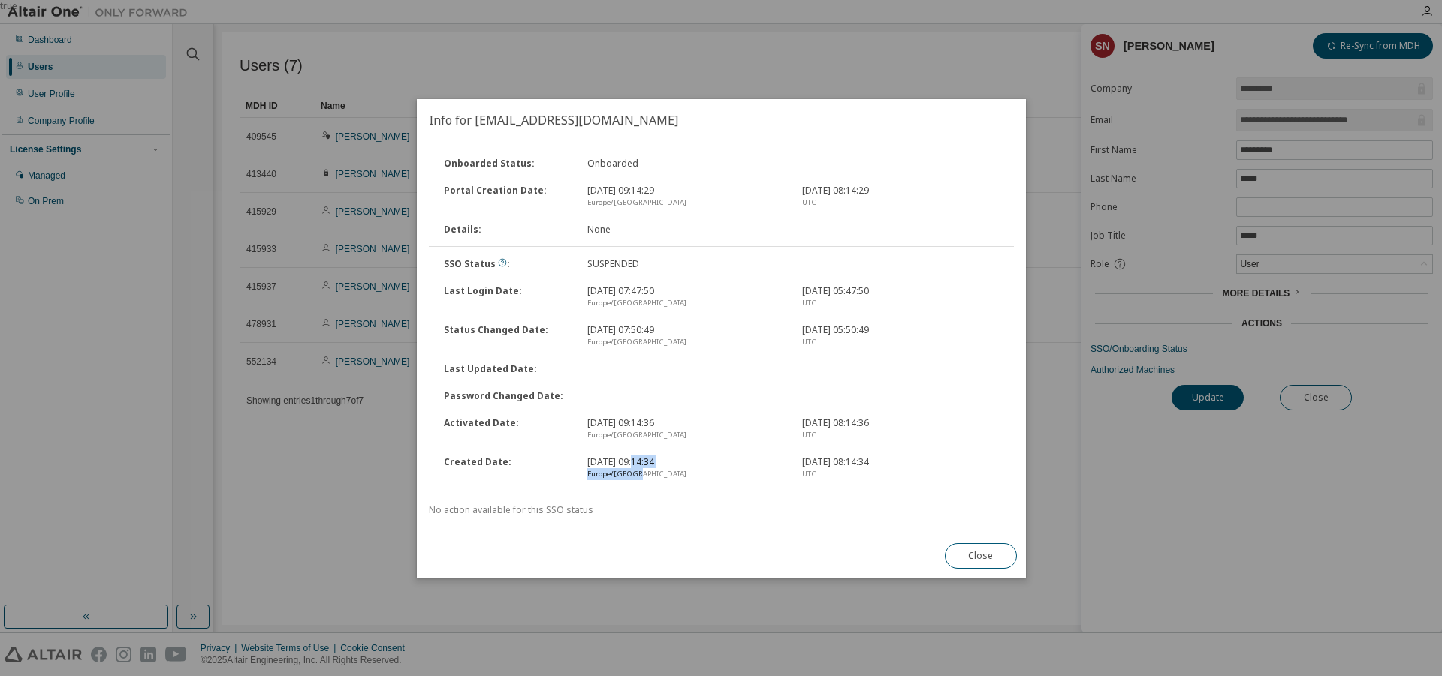
drag, startPoint x: 634, startPoint y: 456, endPoint x: 746, endPoint y: 483, distance: 115.6
click at [746, 483] on div "Created Date : 22.01.2024, 09:14:34 Europe/Berlin 22.01.2024, 08:14:34 UTC" at bounding box center [721, 468] width 588 height 39
click at [787, 481] on div "Created Date : 22.01.2024, 09:14:34 Europe/Berlin 22.01.2024, 08:14:34 UTC" at bounding box center [721, 468] width 588 height 39
click at [536, 520] on div "Onboarded Status : Onboarded Portal Creation Date : 22.01.2024, 09:14:29 Europe…" at bounding box center [721, 337] width 609 height 393
click at [973, 553] on button "Close" at bounding box center [980, 557] width 72 height 26
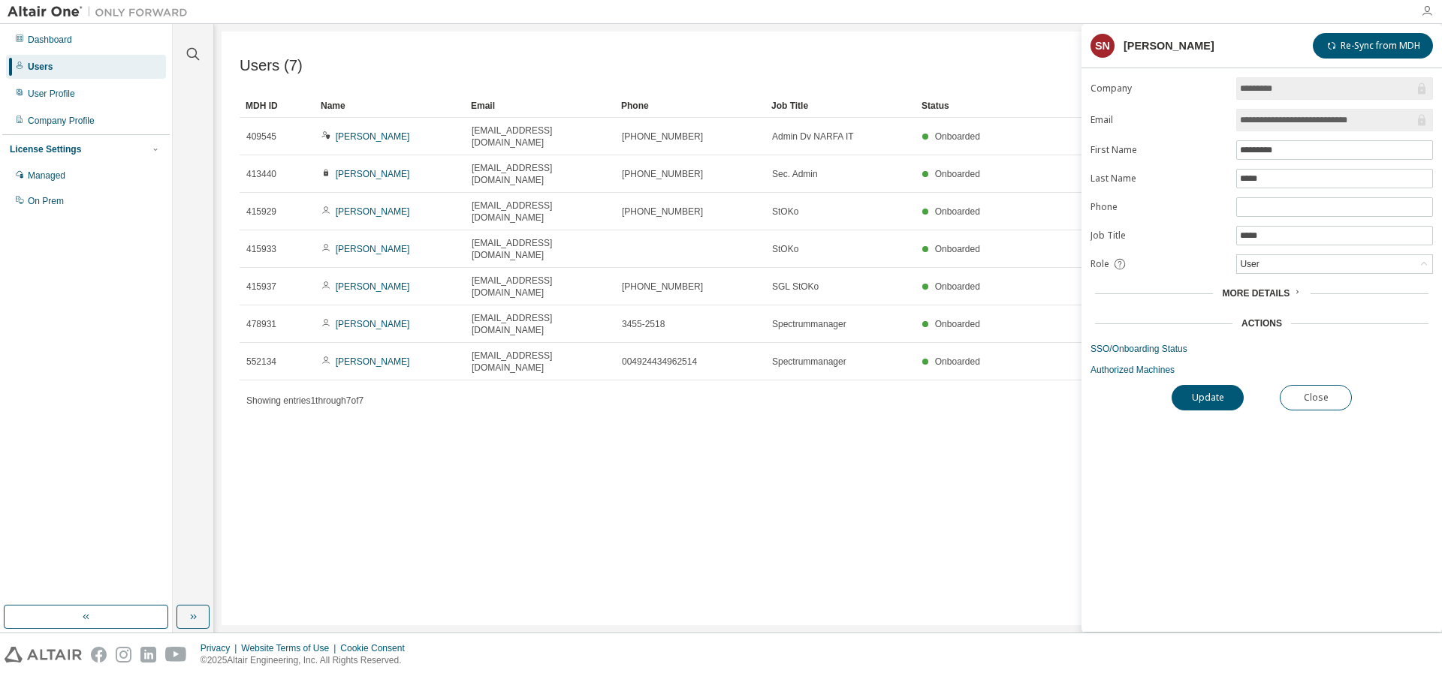
click at [1426, 9] on icon "button" at bounding box center [1427, 11] width 12 height 12
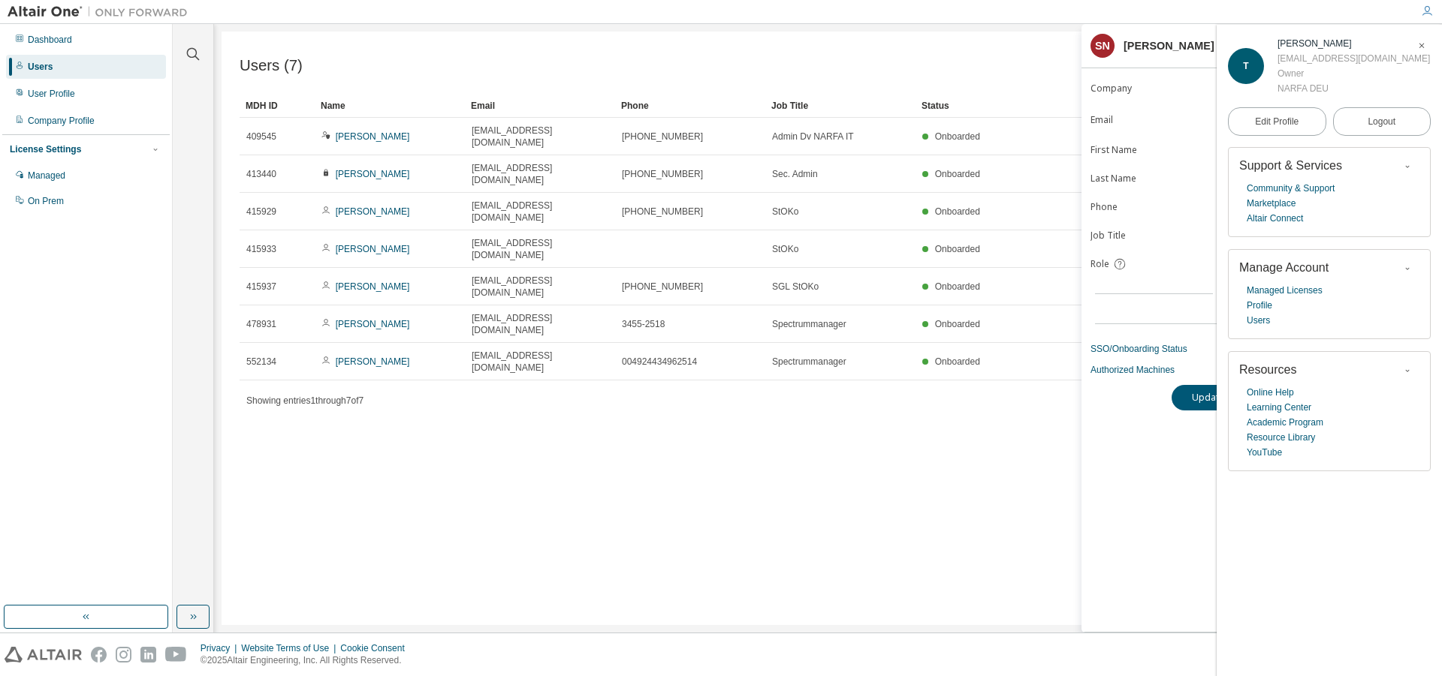
click at [1423, 50] on icon "button" at bounding box center [1421, 45] width 9 height 9
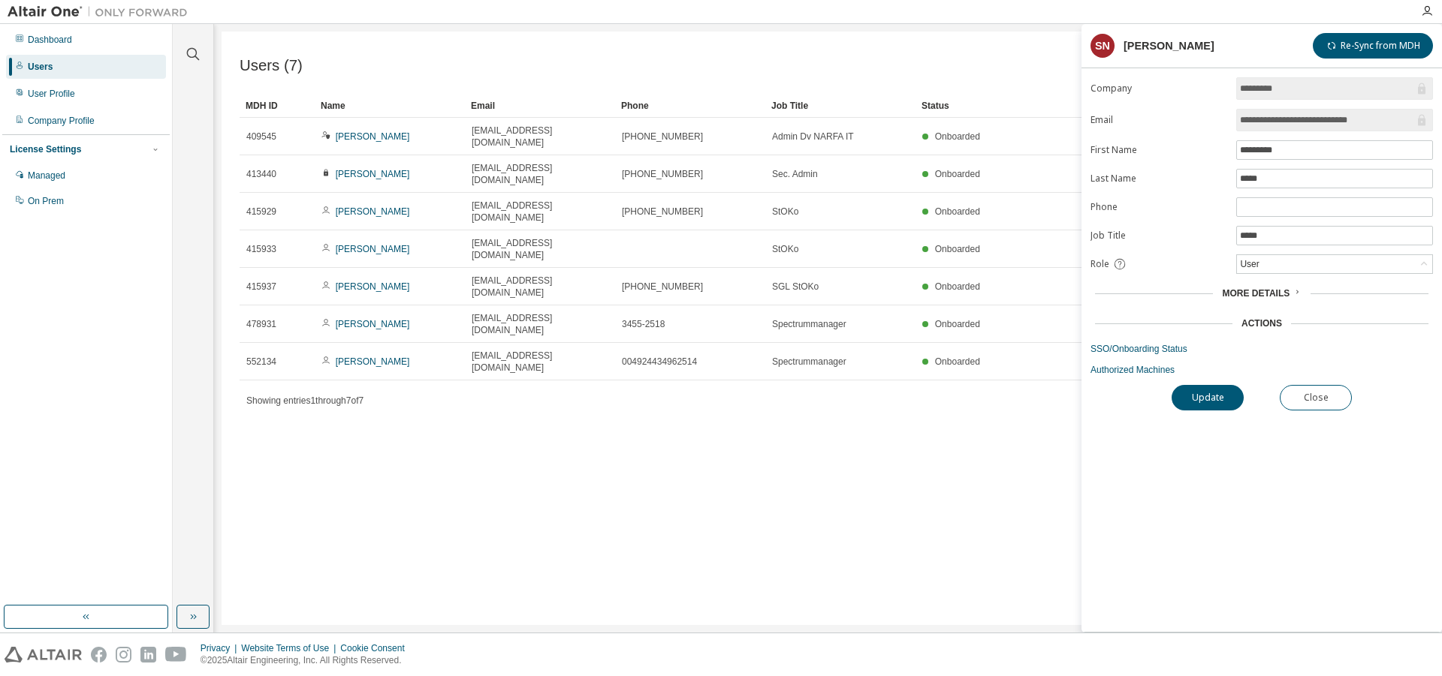
click at [972, 511] on div "Users (7) Import From CSV Export To CSV Add User Clear Load Save Save As Field …" at bounding box center [827, 329] width 1213 height 594
click at [1312, 402] on button "Close" at bounding box center [1315, 398] width 72 height 26
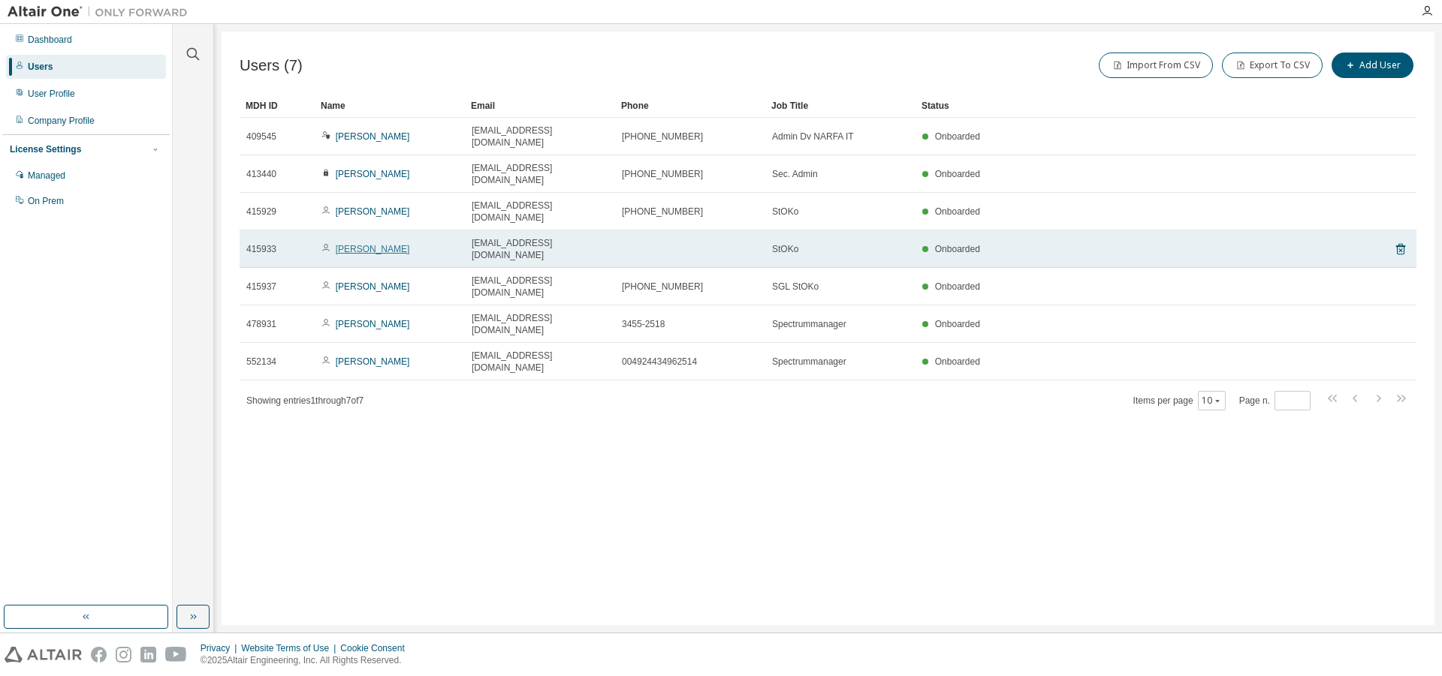
click at [378, 244] on link "Sebastian Neyer" at bounding box center [373, 249] width 74 height 11
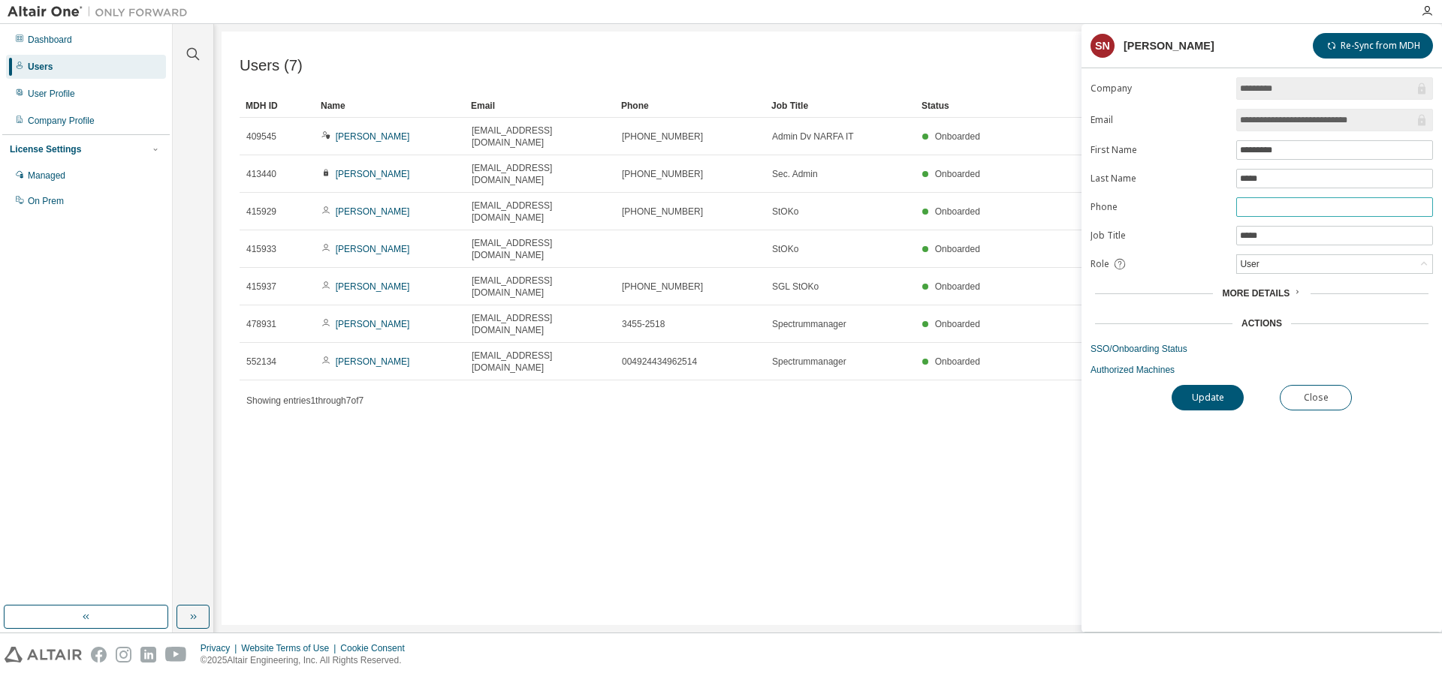
click at [1287, 205] on input "text" at bounding box center [1334, 207] width 189 height 12
type input "**********"
click at [1211, 405] on button "Update" at bounding box center [1207, 398] width 72 height 26
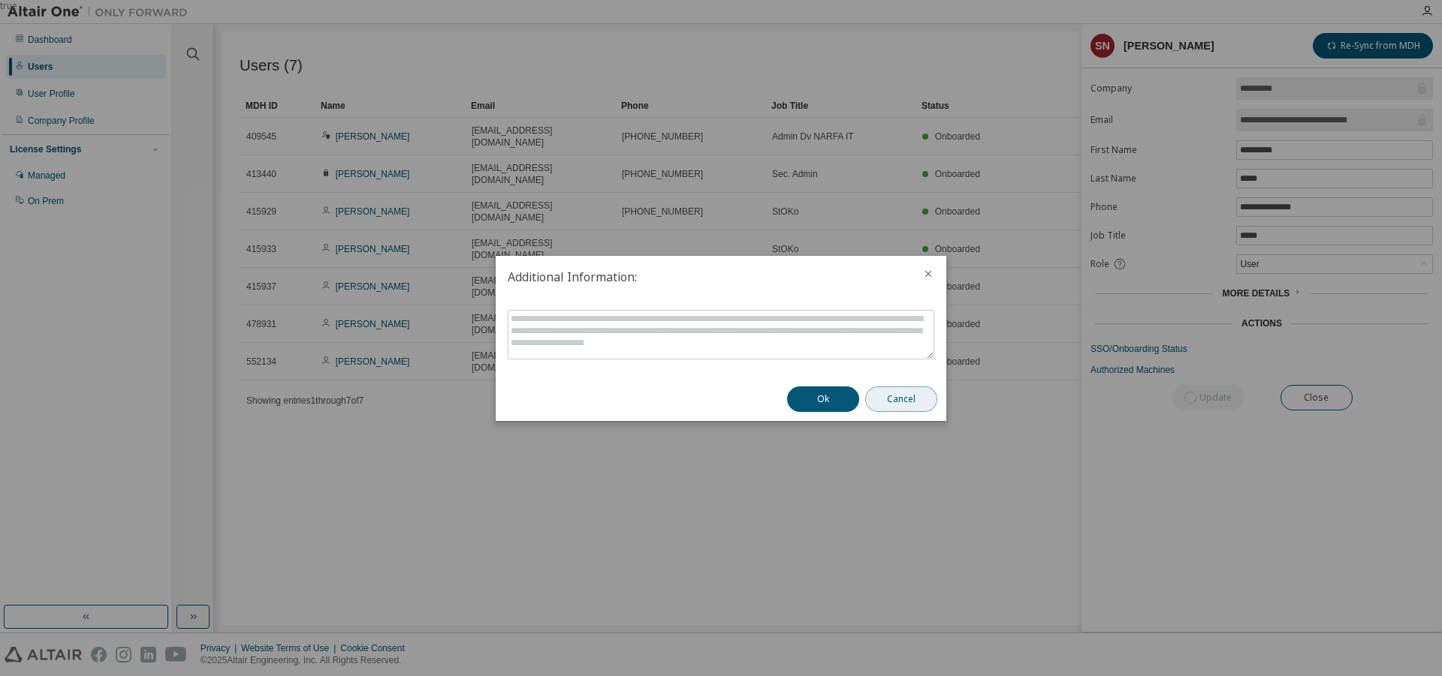
click at [931, 405] on button "Cancel" at bounding box center [901, 400] width 72 height 26
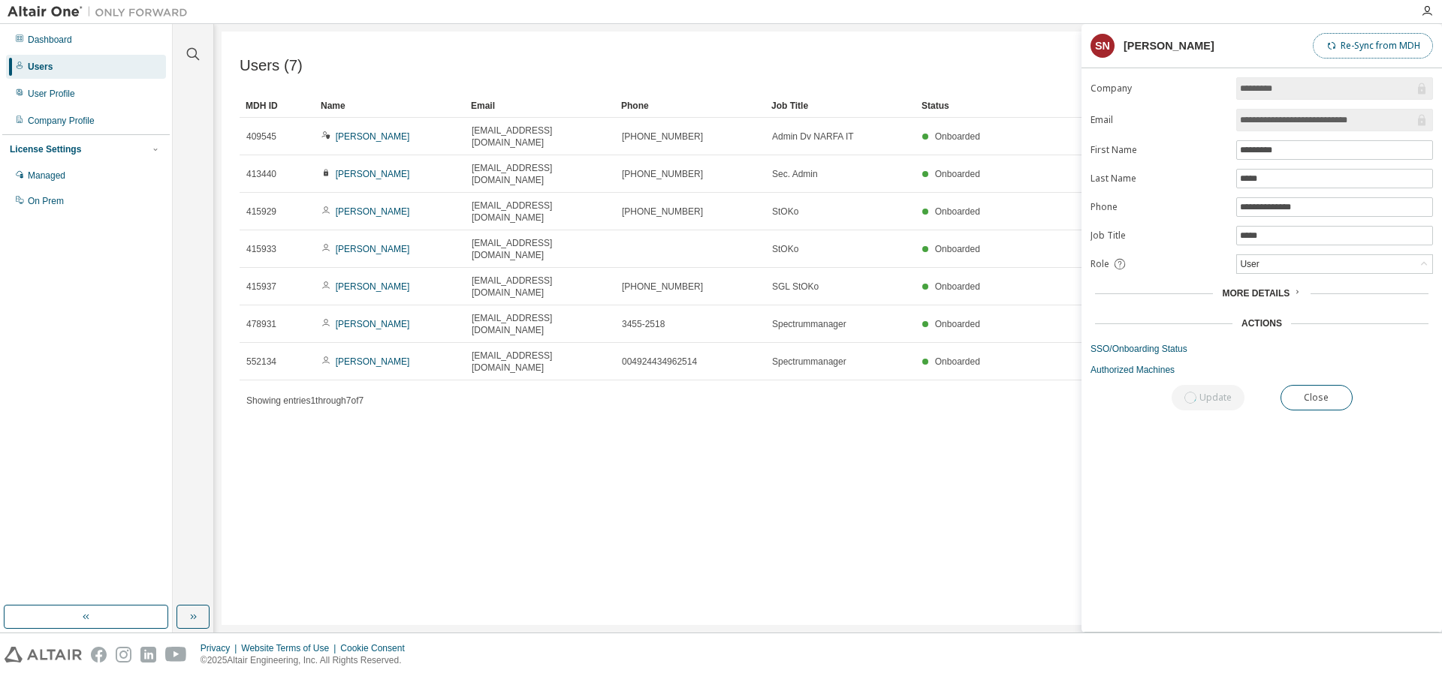
click at [1376, 46] on button "Re-Sync from MDH" at bounding box center [1372, 46] width 120 height 26
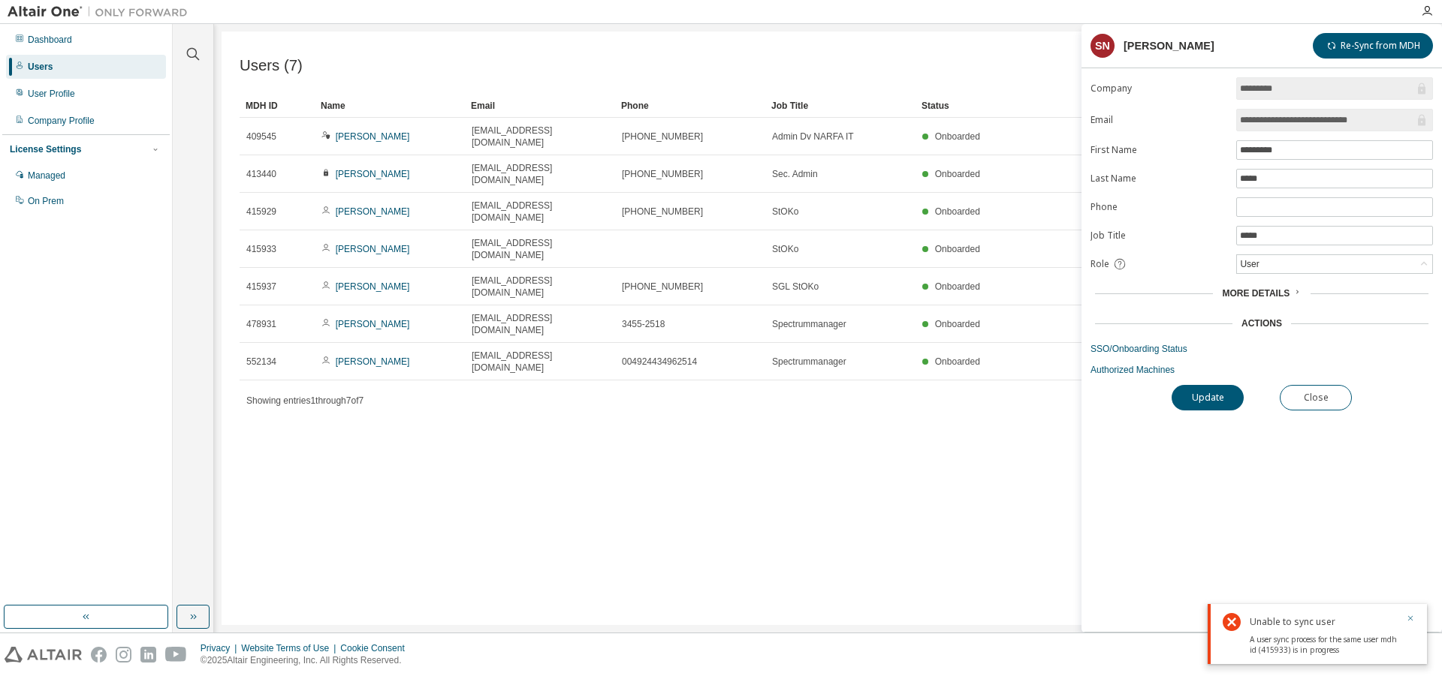
click at [1412, 620] on icon "button" at bounding box center [1410, 618] width 9 height 9
click at [1017, 484] on div "Users (7) Import From CSV Export To CSV Add User Clear Load Save Save As Field …" at bounding box center [827, 329] width 1213 height 594
click at [1325, 402] on button "Close" at bounding box center [1315, 398] width 72 height 26
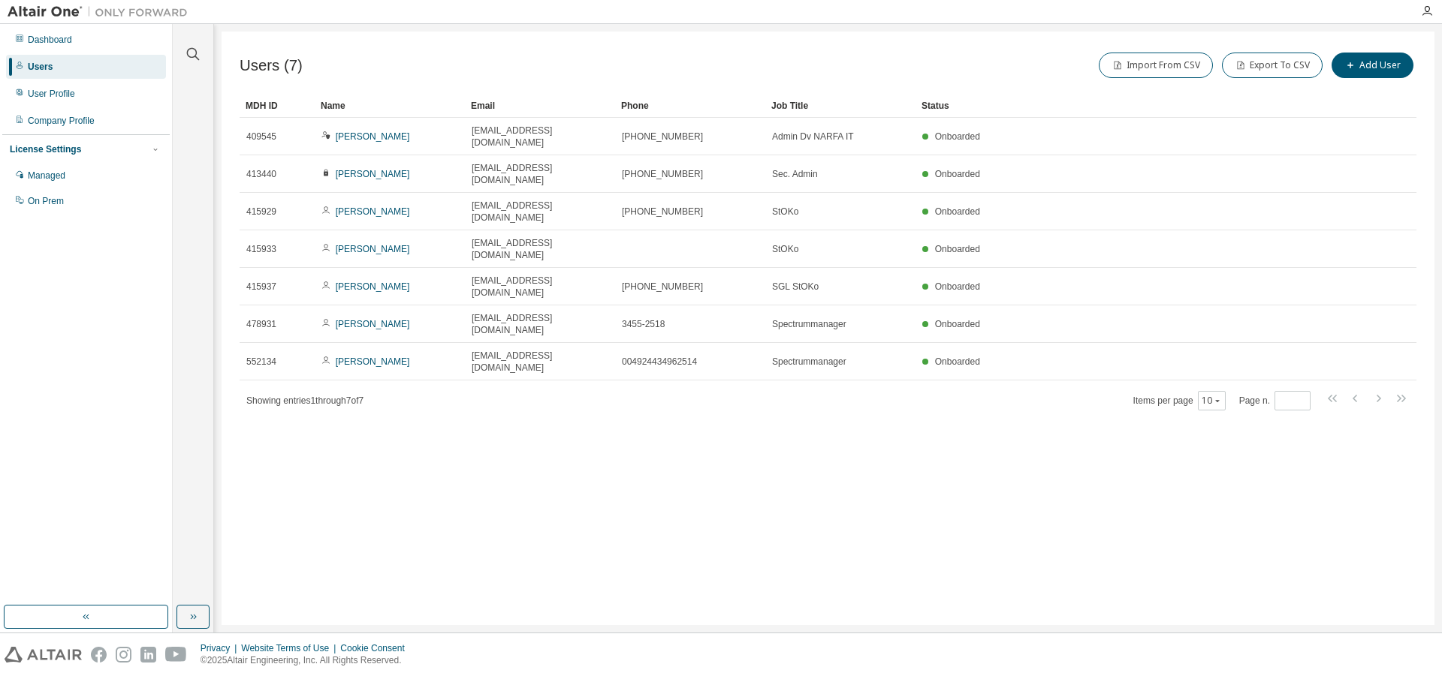
click at [717, 443] on div "Users (7) Import From CSV Export To CSV Add User Clear Load Save Save As Field …" at bounding box center [827, 329] width 1213 height 594
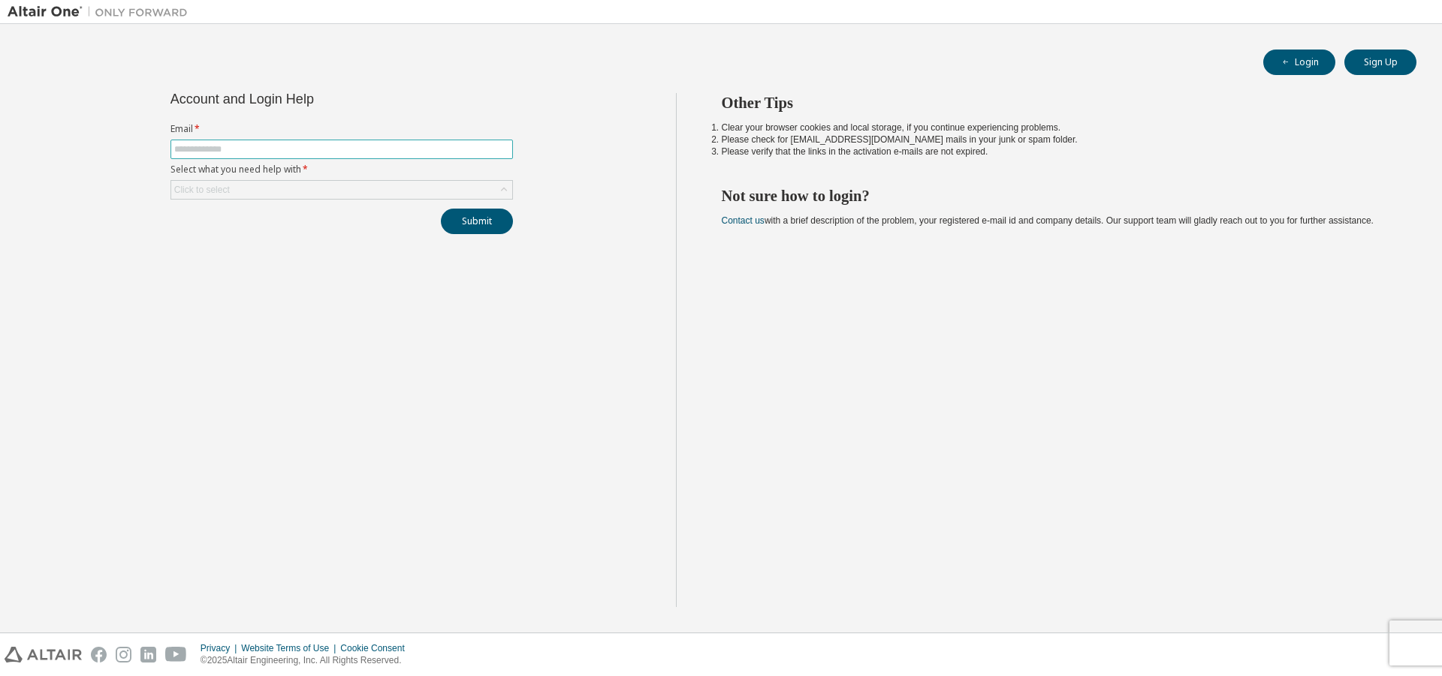
click at [280, 150] on input "text" at bounding box center [341, 149] width 335 height 12
